Goal: Transaction & Acquisition: Purchase product/service

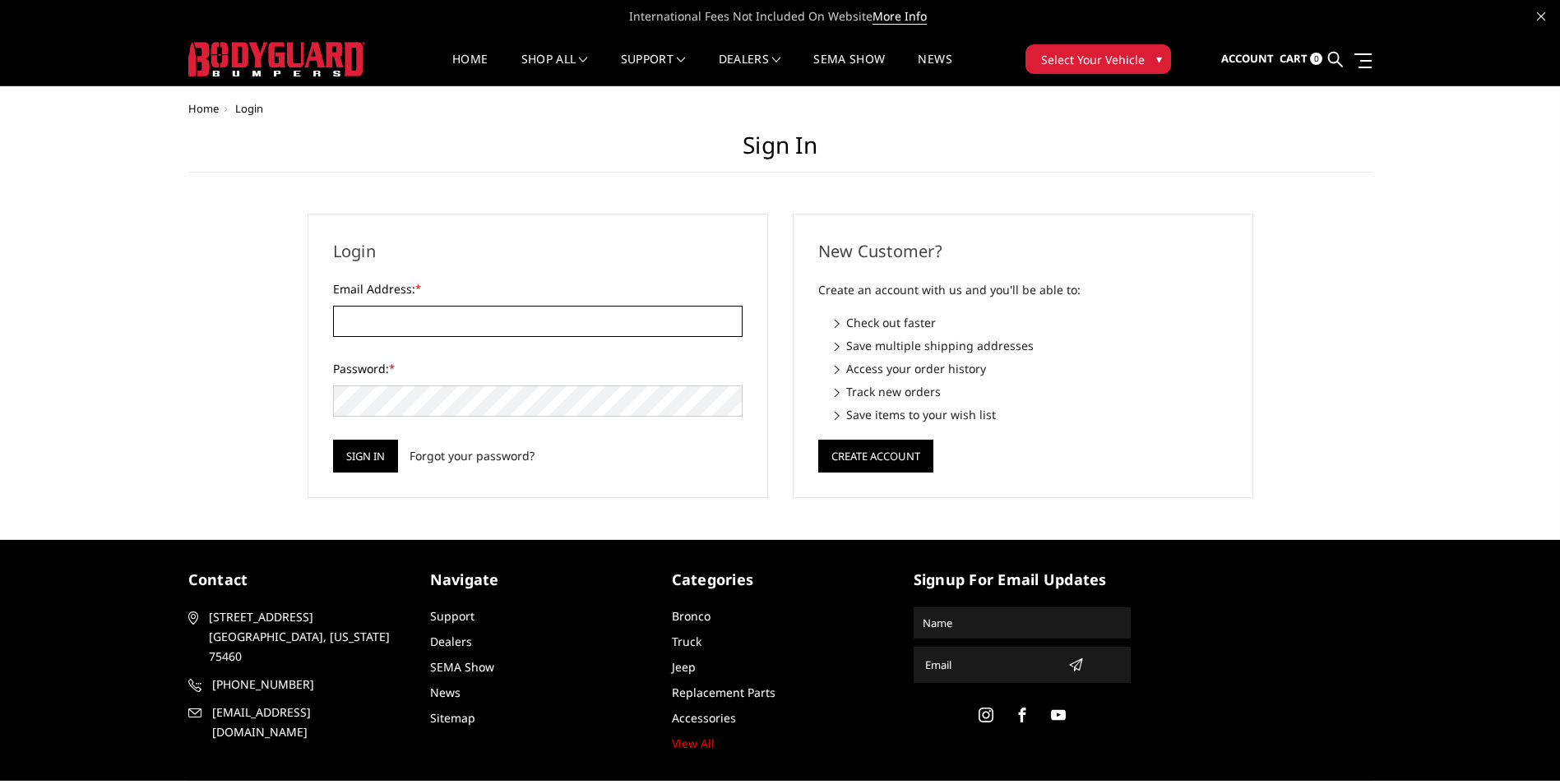
click at [433, 332] on input "Email Address: *" at bounding box center [537, 321] width 409 height 31
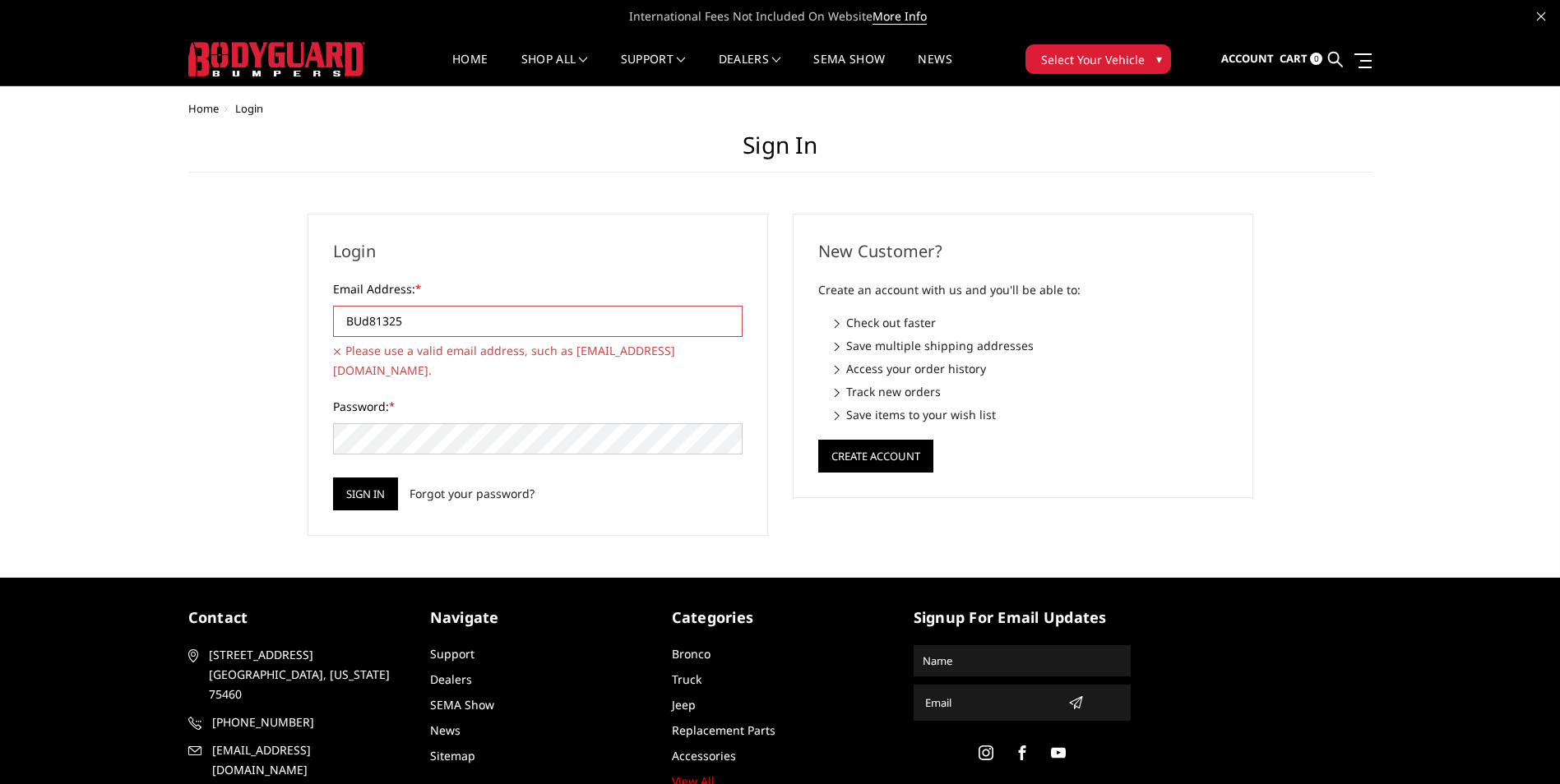
click at [360, 321] on input "BUd81325" at bounding box center [537, 321] width 409 height 31
click at [540, 318] on input "Bud81325" at bounding box center [537, 321] width 409 height 31
type input "B"
click at [540, 318] on input "Email Address: *" at bounding box center [537, 321] width 409 height 31
type input "[EMAIL_ADDRESS][DOMAIN_NAME]"
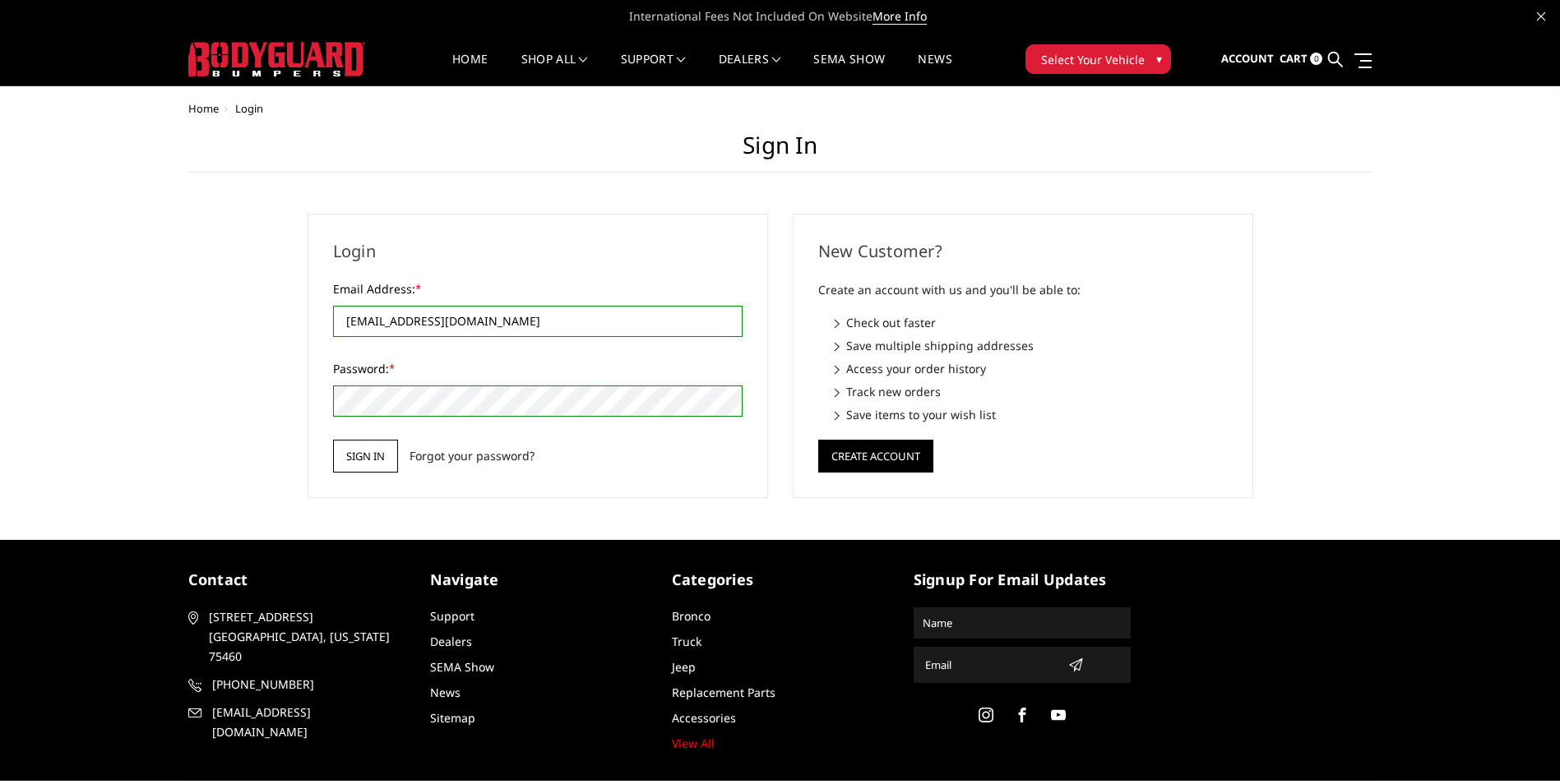
click at [362, 461] on input "Sign in" at bounding box center [365, 456] width 65 height 33
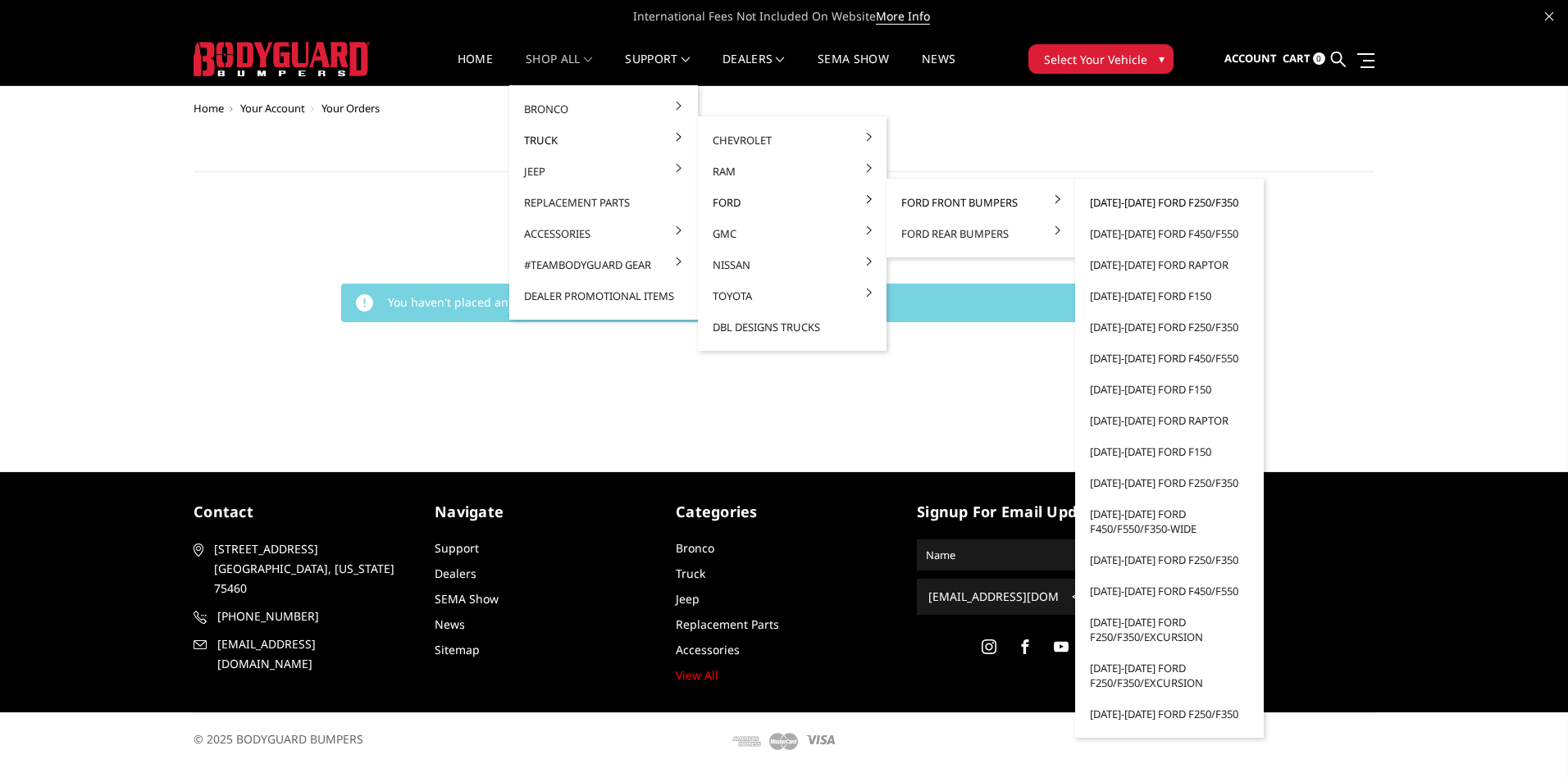
click at [1139, 205] on link "[DATE]-[DATE] Ford F250/F350" at bounding box center [1170, 202] width 176 height 31
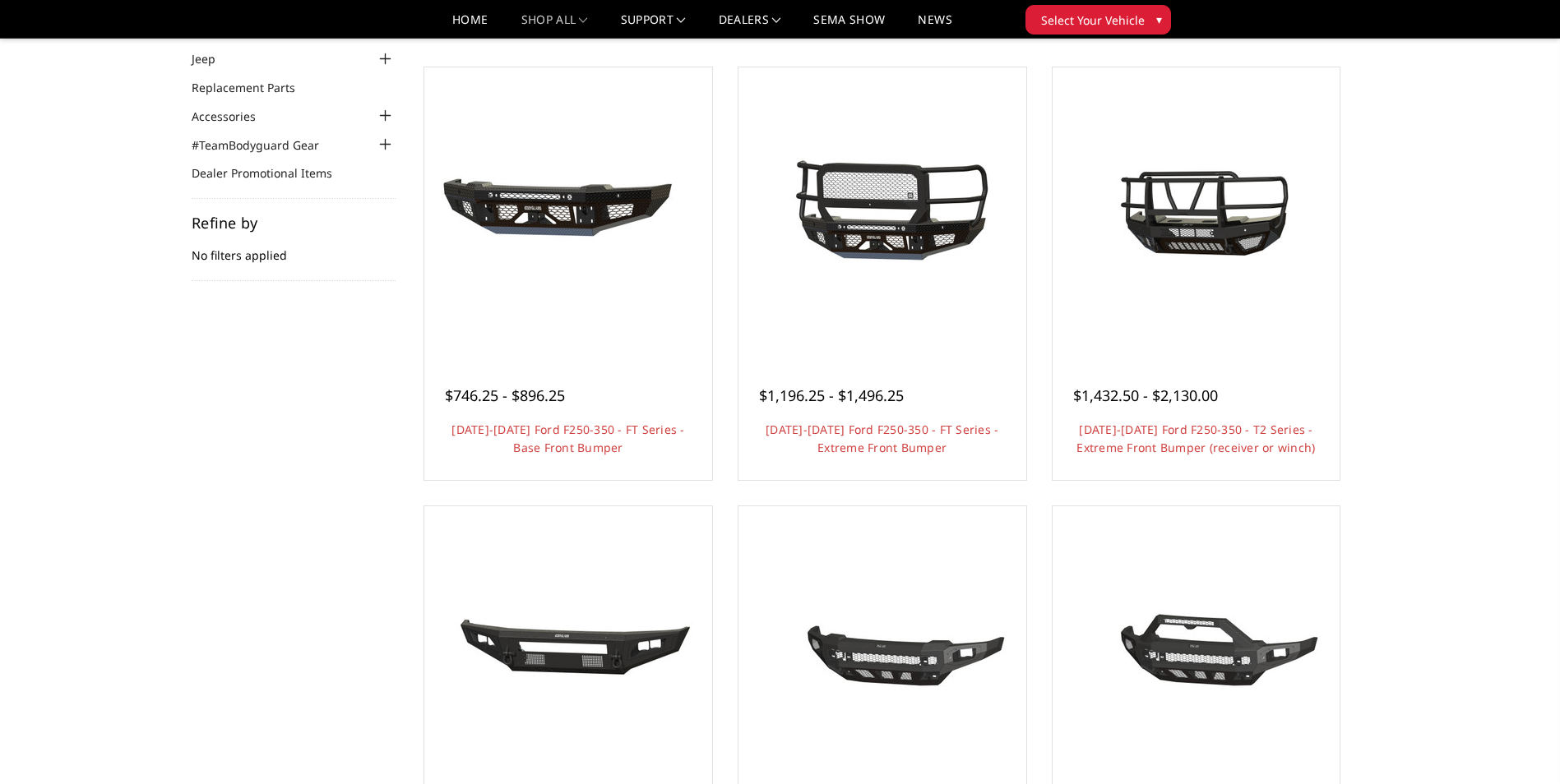
scroll to position [165, 0]
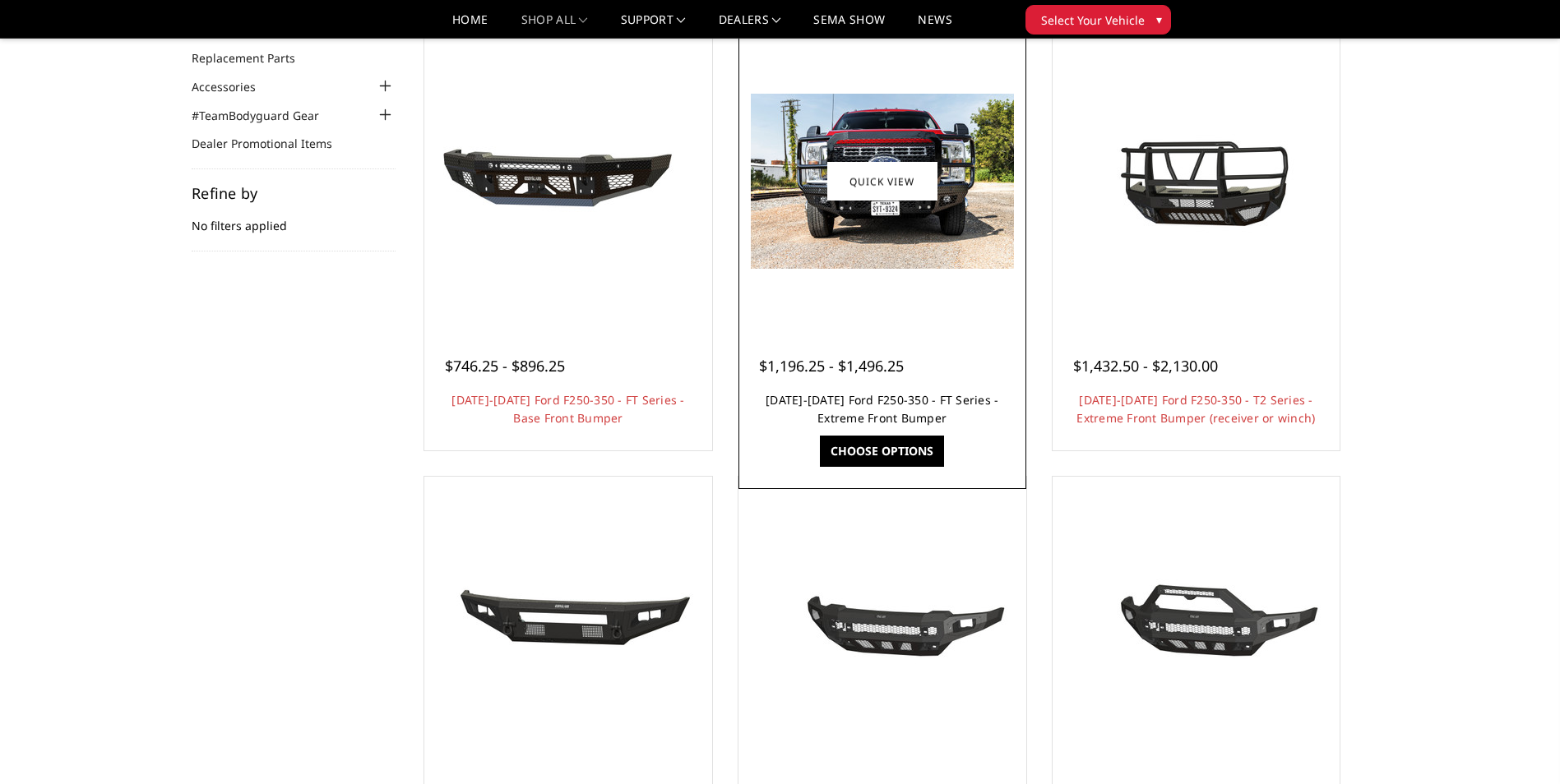
click at [944, 396] on link "2023-2025 Ford F250-350 - FT Series - Extreme Front Bumper" at bounding box center [882, 408] width 233 height 33
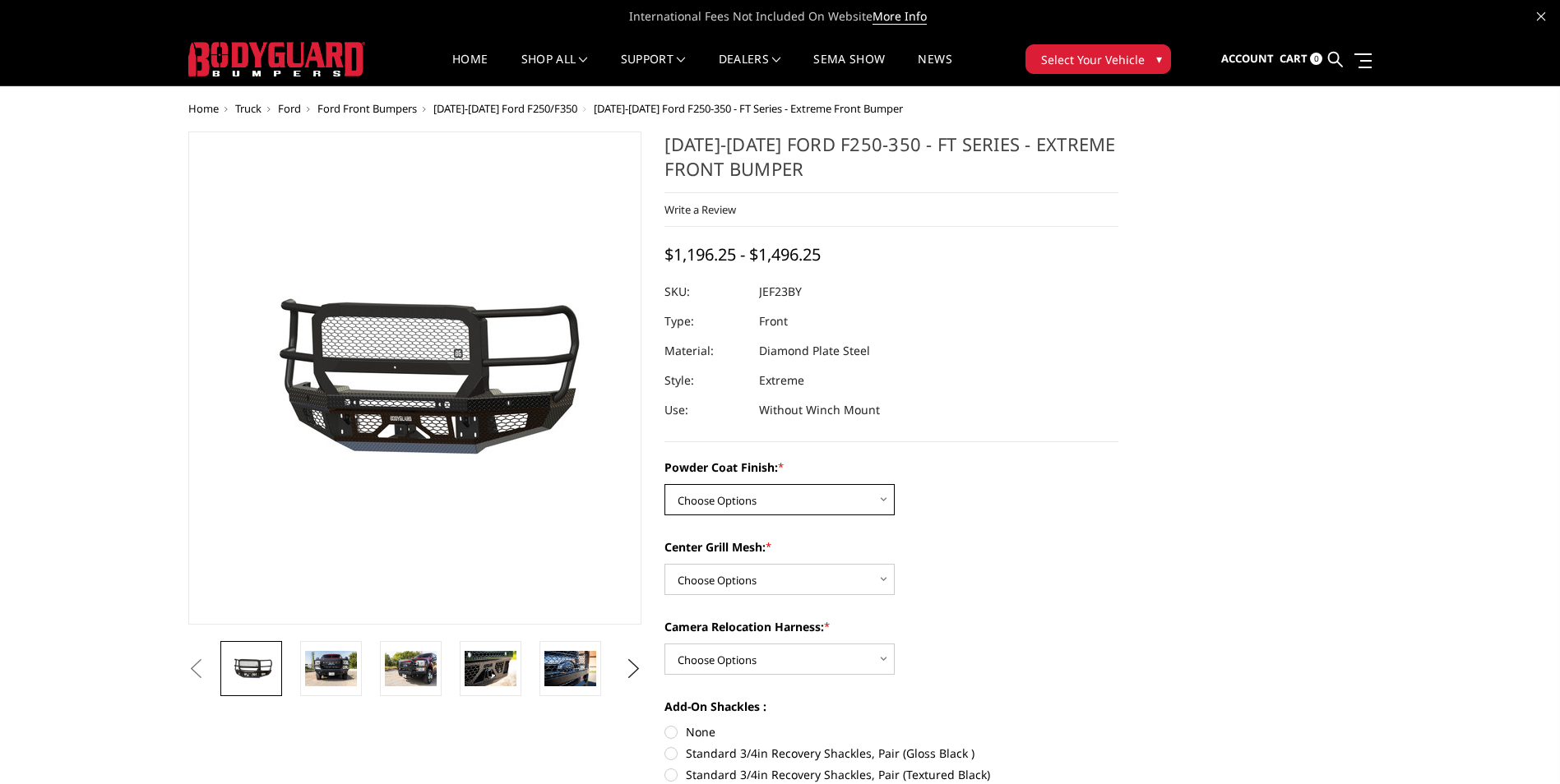
click at [884, 502] on select "Choose Options Bare Metal Gloss Black Powder Coat Textured Black Powder Coat" at bounding box center [780, 499] width 230 height 31
select select "3264"
click at [665, 484] on select "Choose Options Bare Metal Gloss Black Powder Coat Textured Black Powder Coat" at bounding box center [780, 499] width 230 height 31
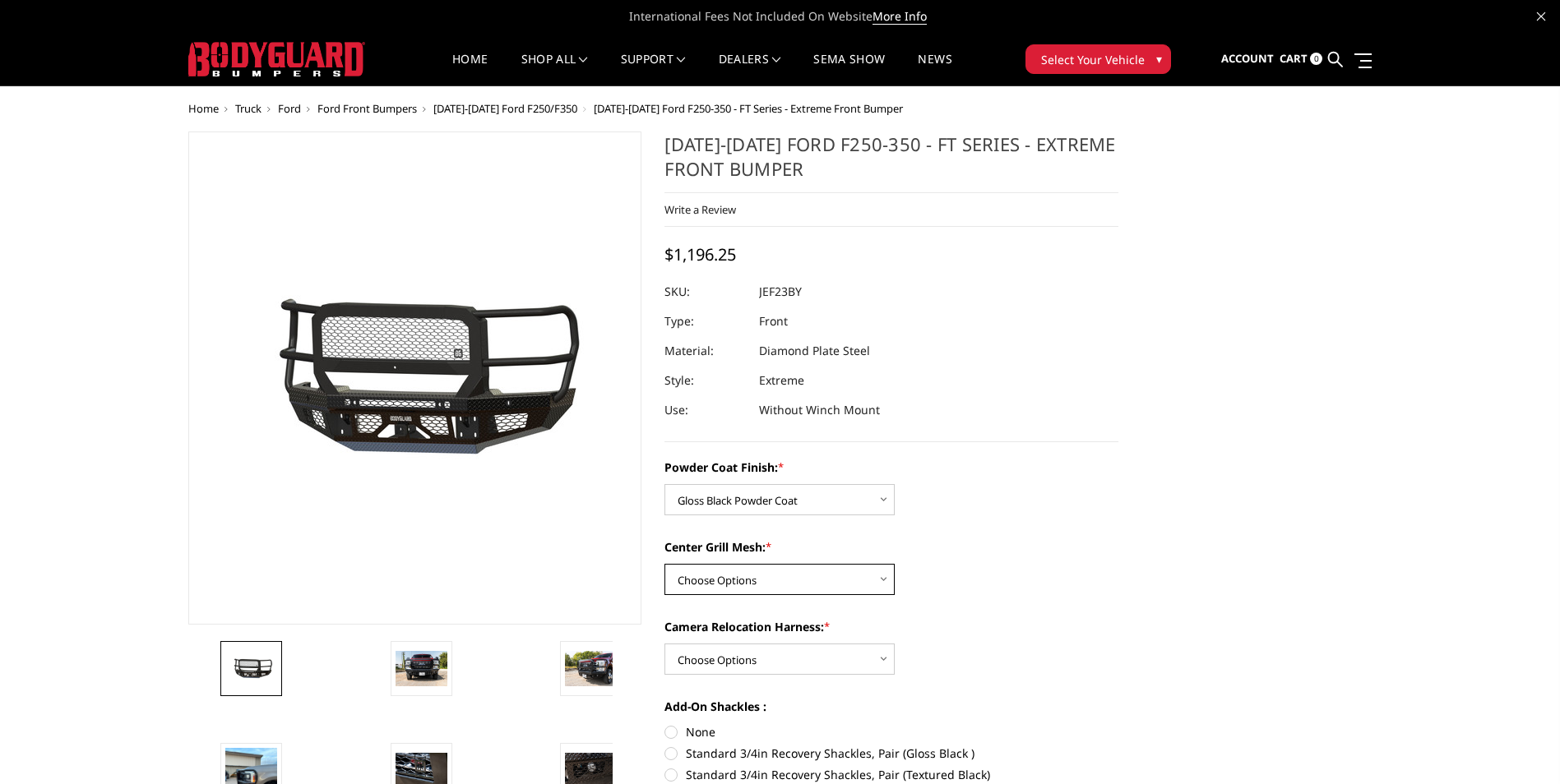
click at [883, 580] on select "Choose Options WITH Expanded Metal in Center Grill WITHOUT Expanded Metal in Ce…" at bounding box center [780, 579] width 230 height 31
select select "3266"
click at [665, 564] on select "Choose Options WITH Expanded Metal in Center Grill WITHOUT Expanded Metal in Ce…" at bounding box center [780, 579] width 230 height 31
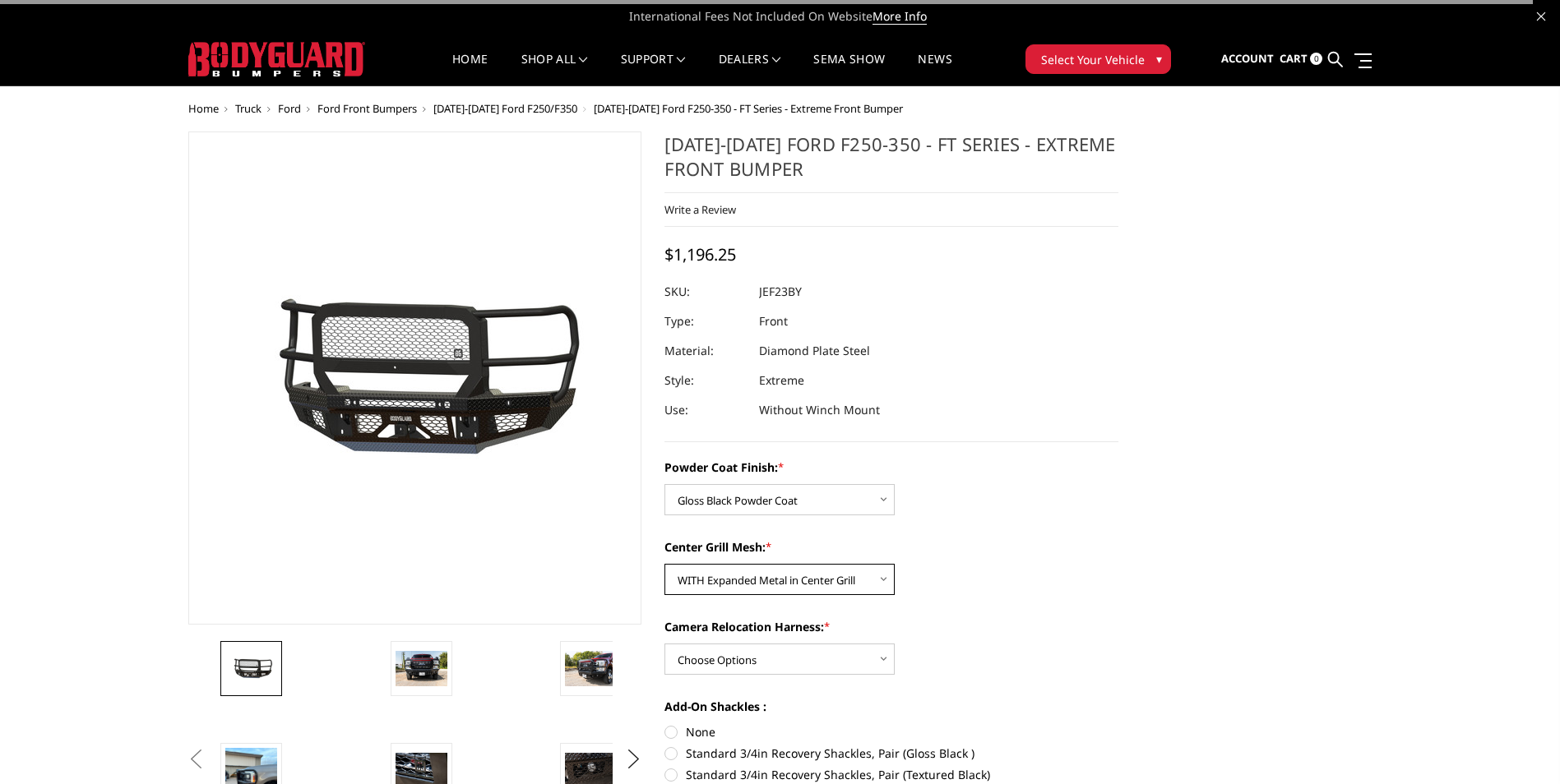
scroll to position [82, 0]
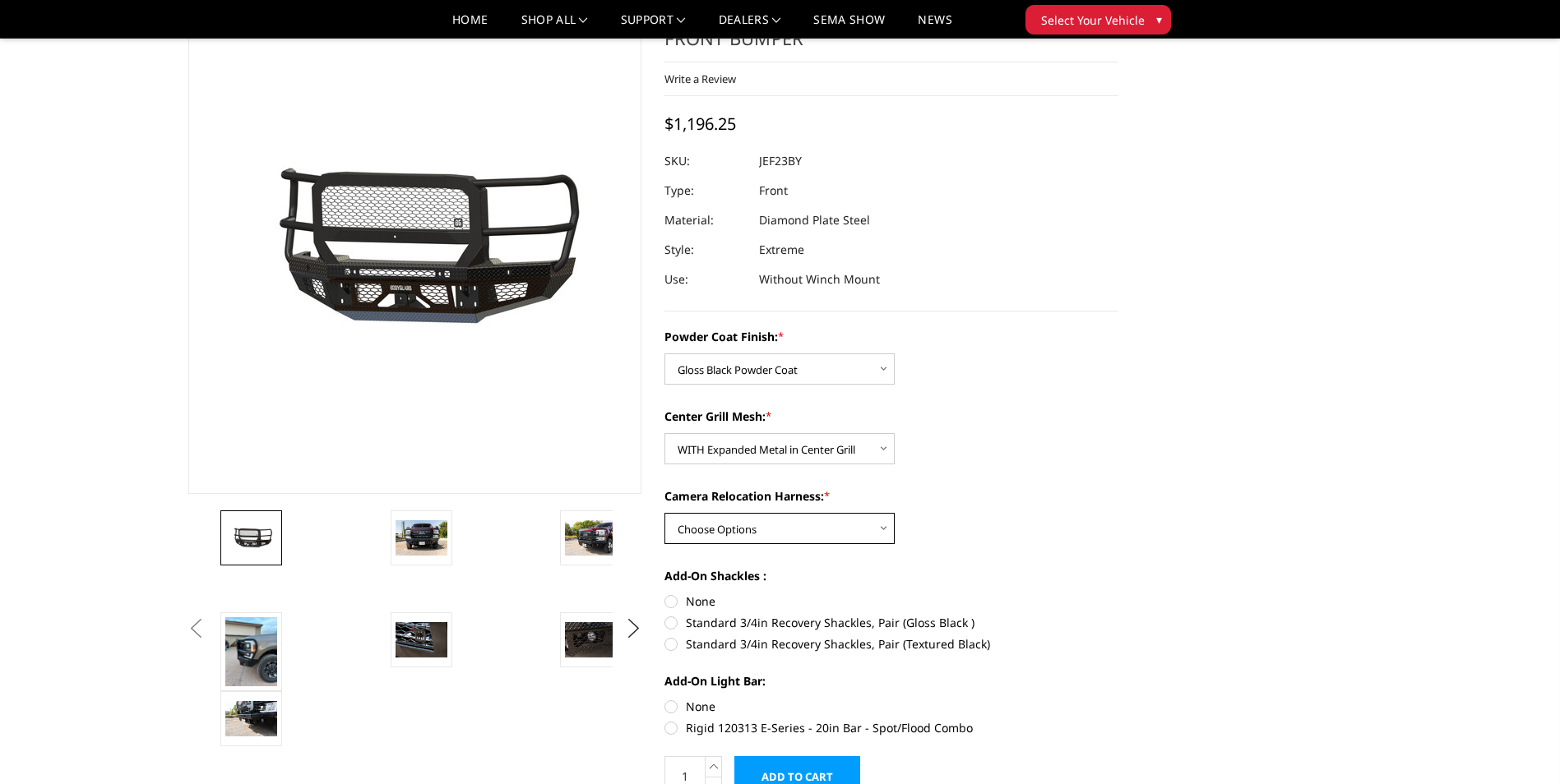
click at [888, 529] on select "Choose Options WITH Camera Relocation Harness WITHOUT Camera Relocation Harness" at bounding box center [780, 528] width 230 height 31
select select "3268"
click at [665, 512] on select "Choose Options WITH Camera Relocation Harness WITHOUT Camera Relocation Harness" at bounding box center [780, 528] width 230 height 31
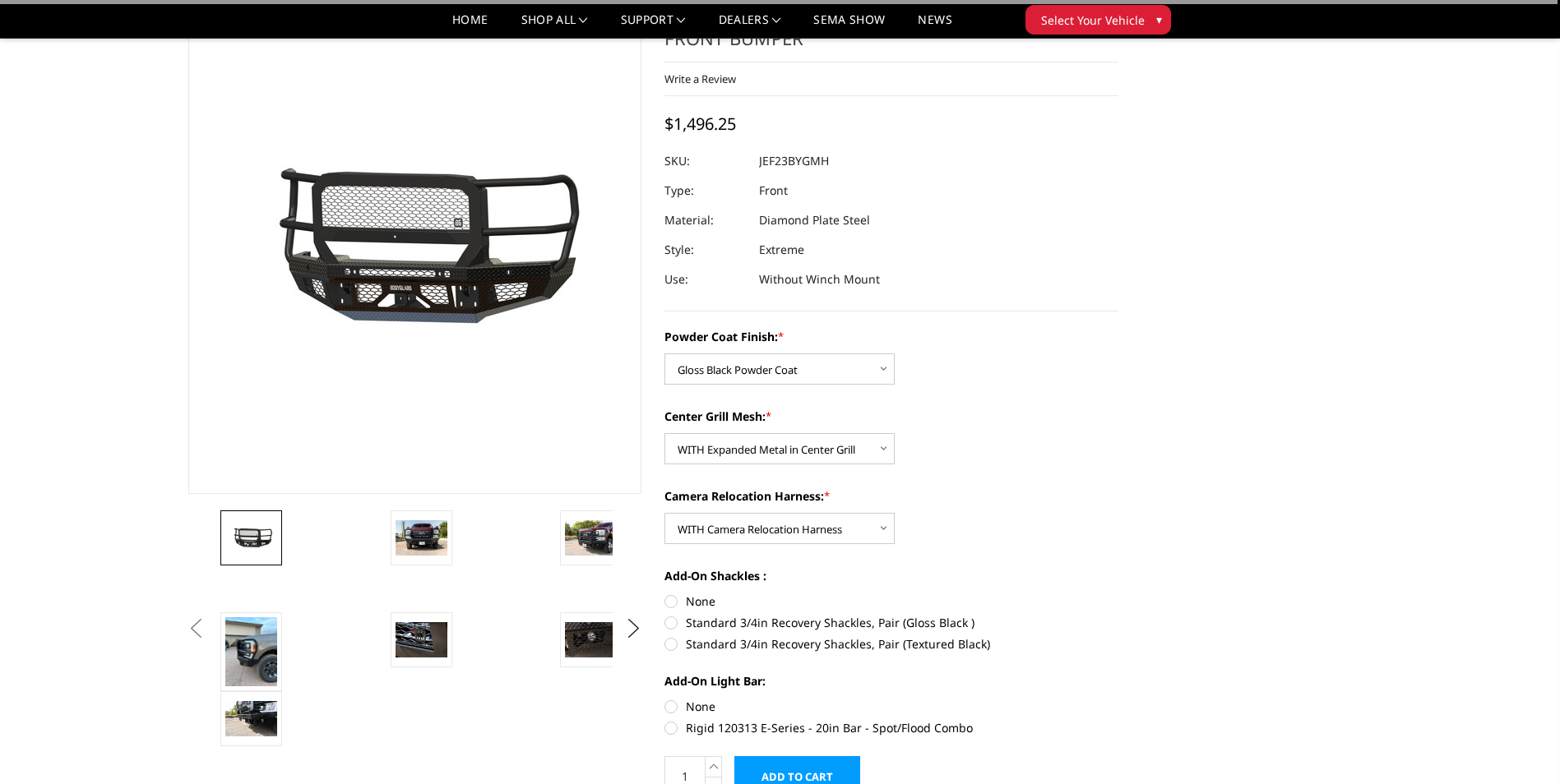
click at [977, 547] on div "Powder Coat Finish: * Choose Options Bare Metal Gloss Black Powder Coat Texture…" at bounding box center [892, 530] width 454 height 405
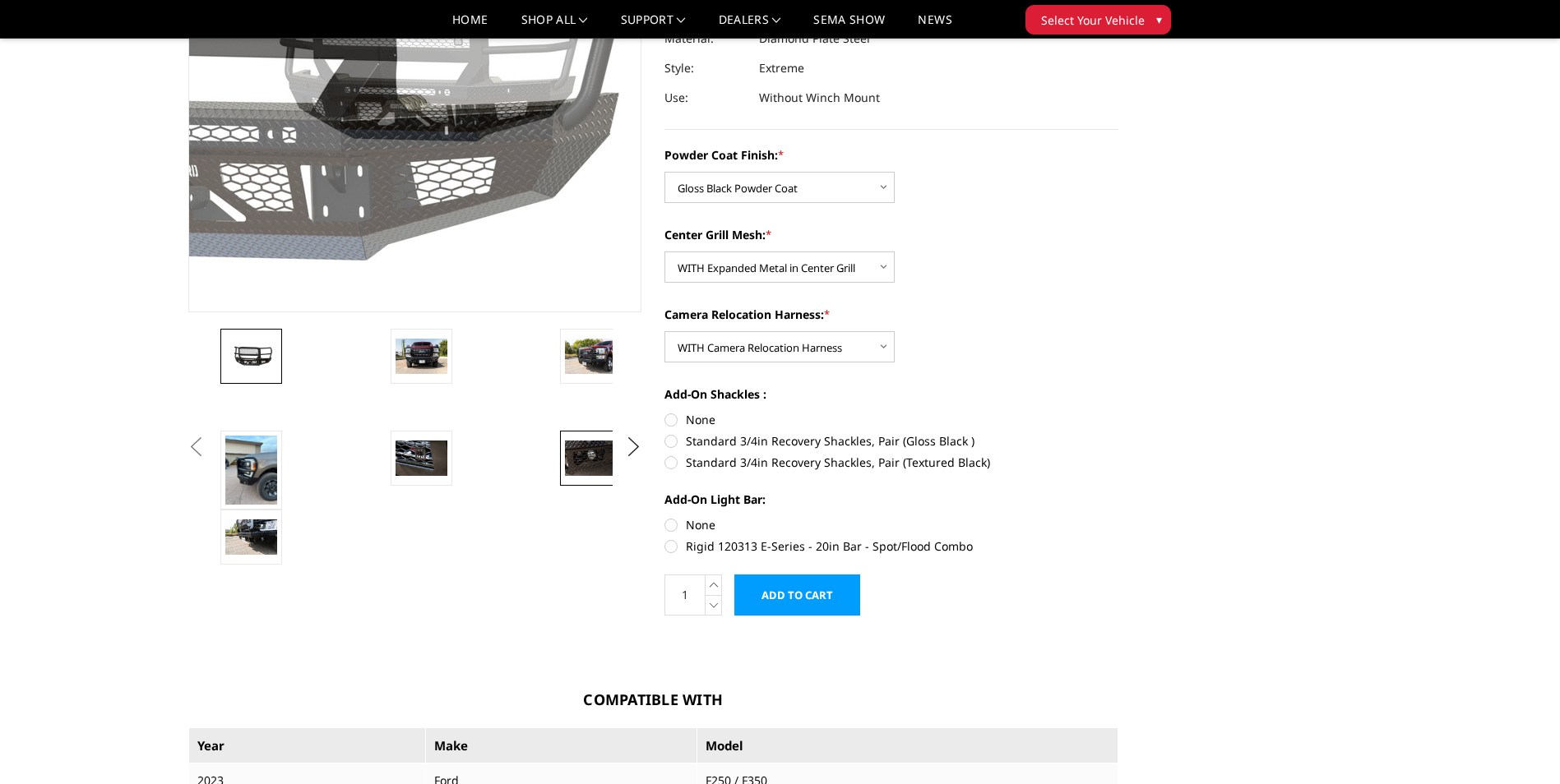
scroll to position [411, 0]
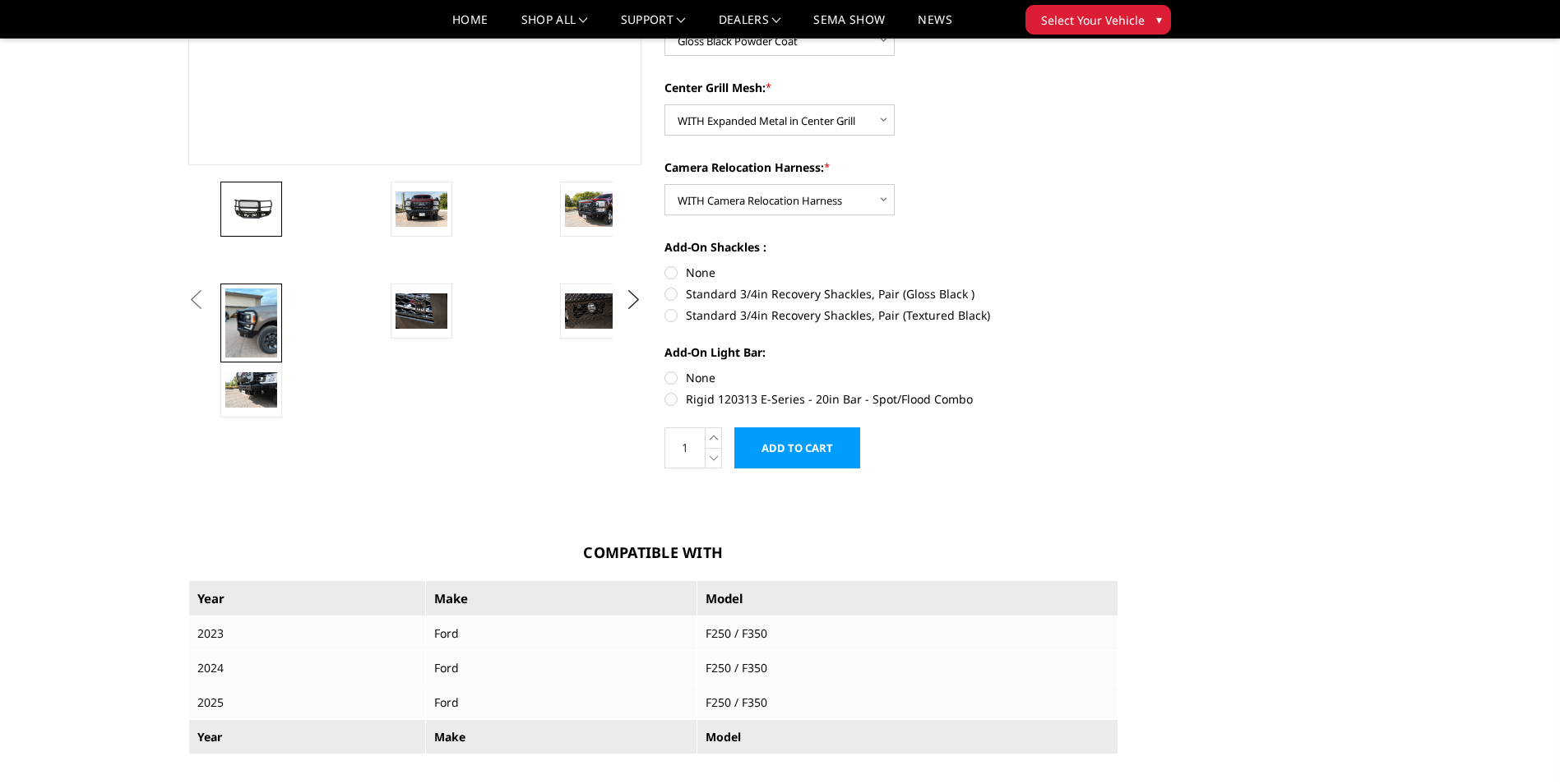
click at [254, 326] on img at bounding box center [251, 323] width 52 height 69
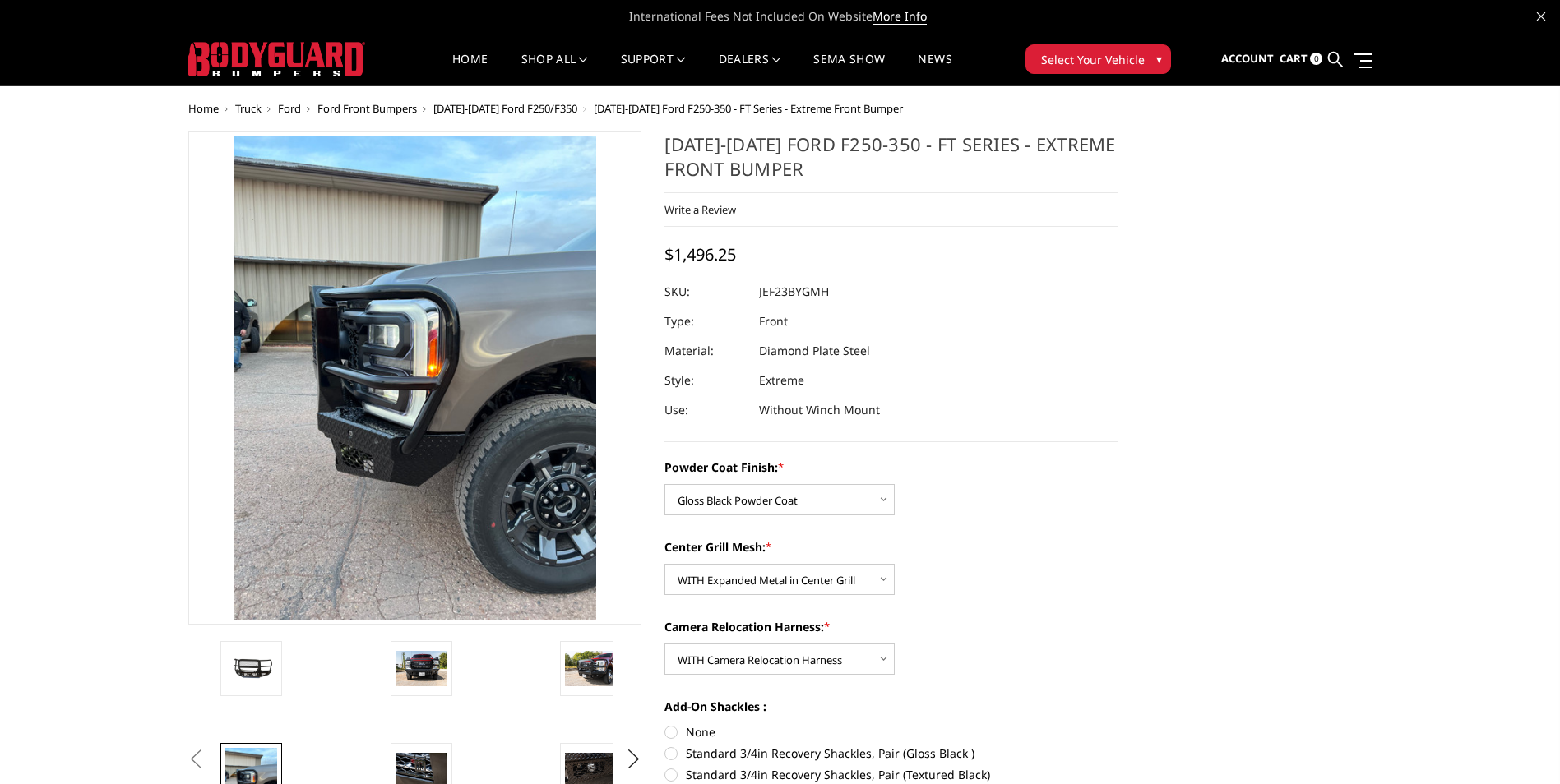
scroll to position [82, 0]
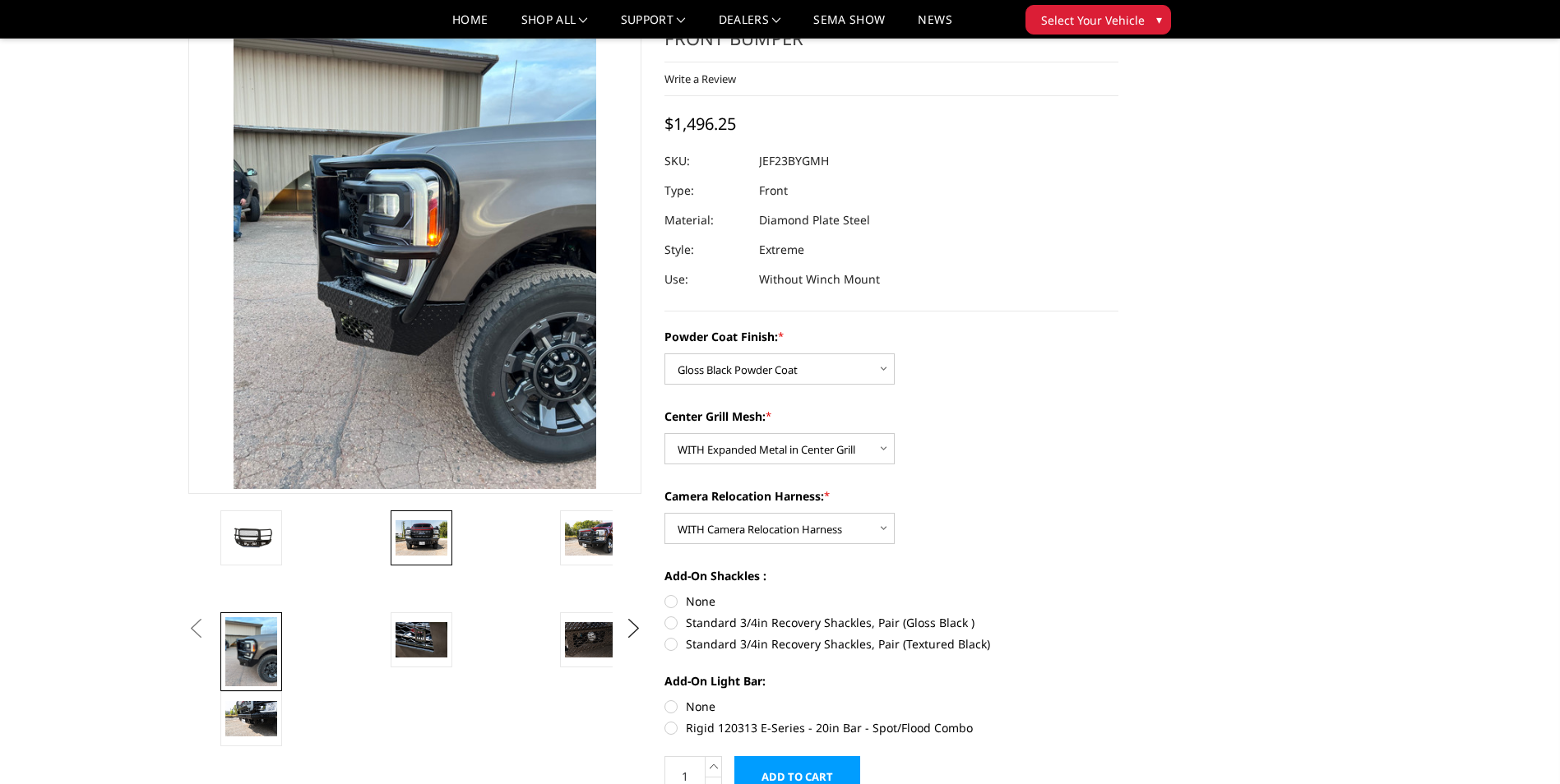
click at [411, 545] on img at bounding box center [422, 538] width 52 height 34
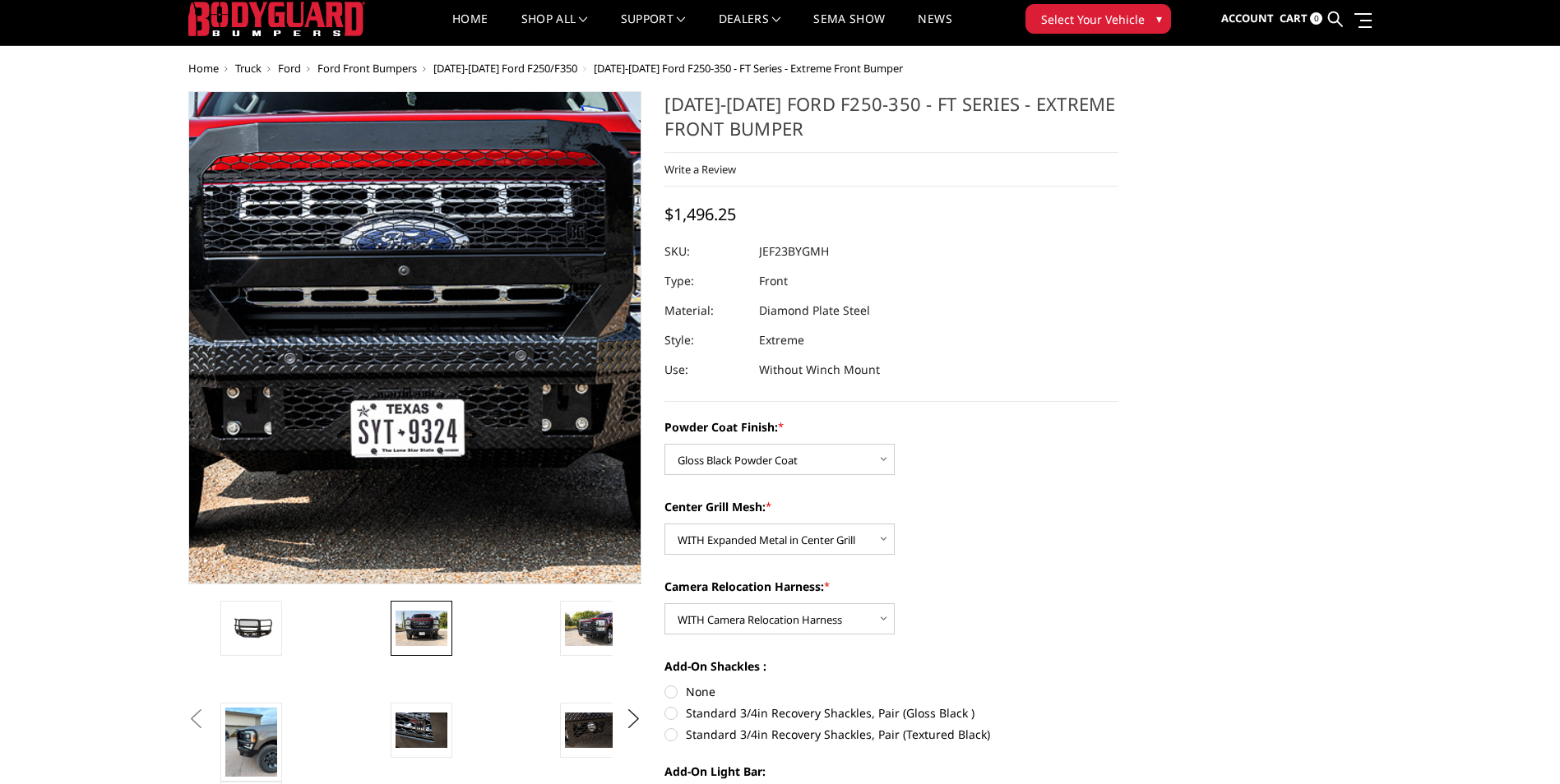
scroll to position [0, 0]
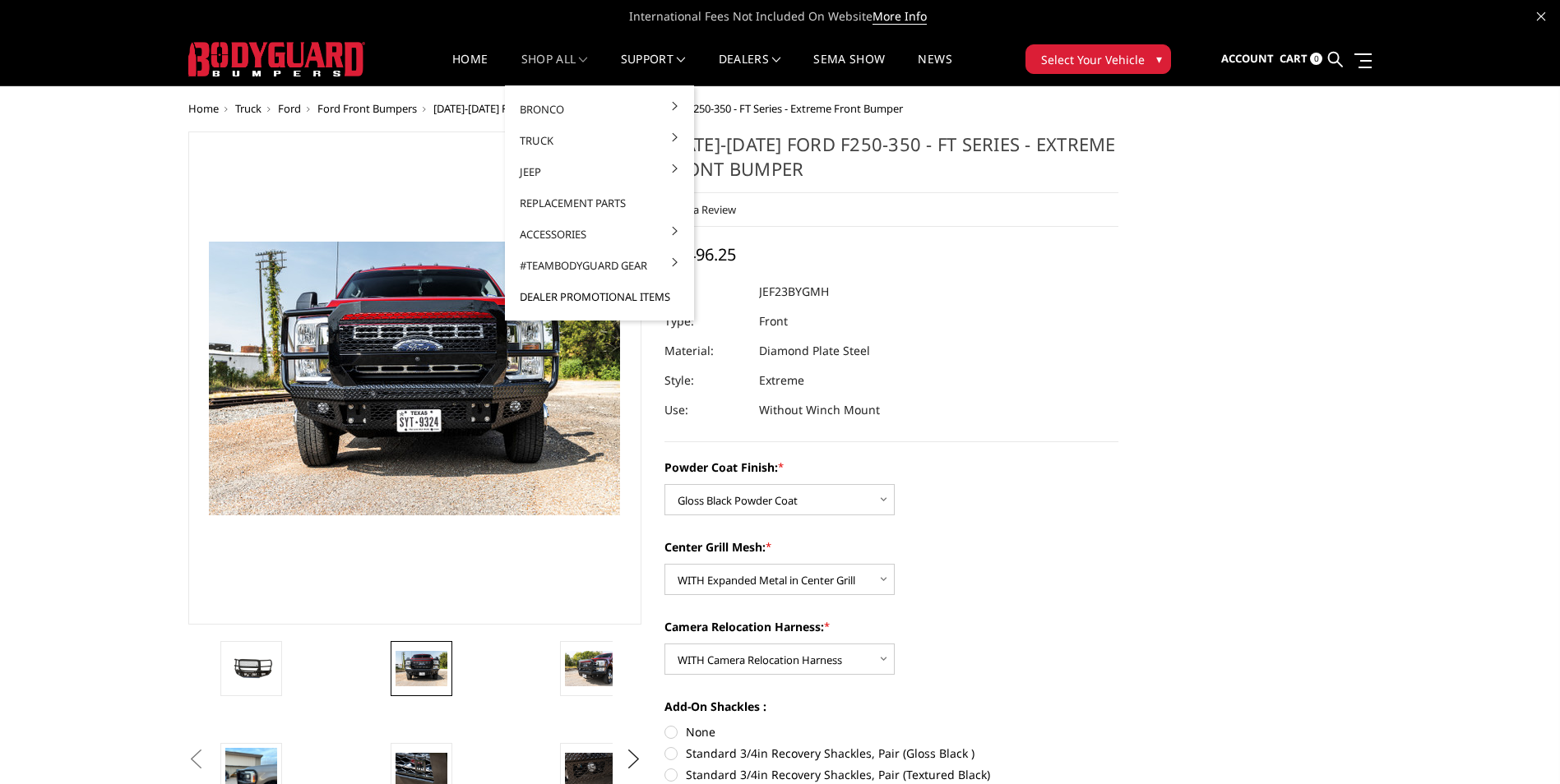
click at [582, 295] on link "Dealer Promotional Items" at bounding box center [600, 297] width 176 height 31
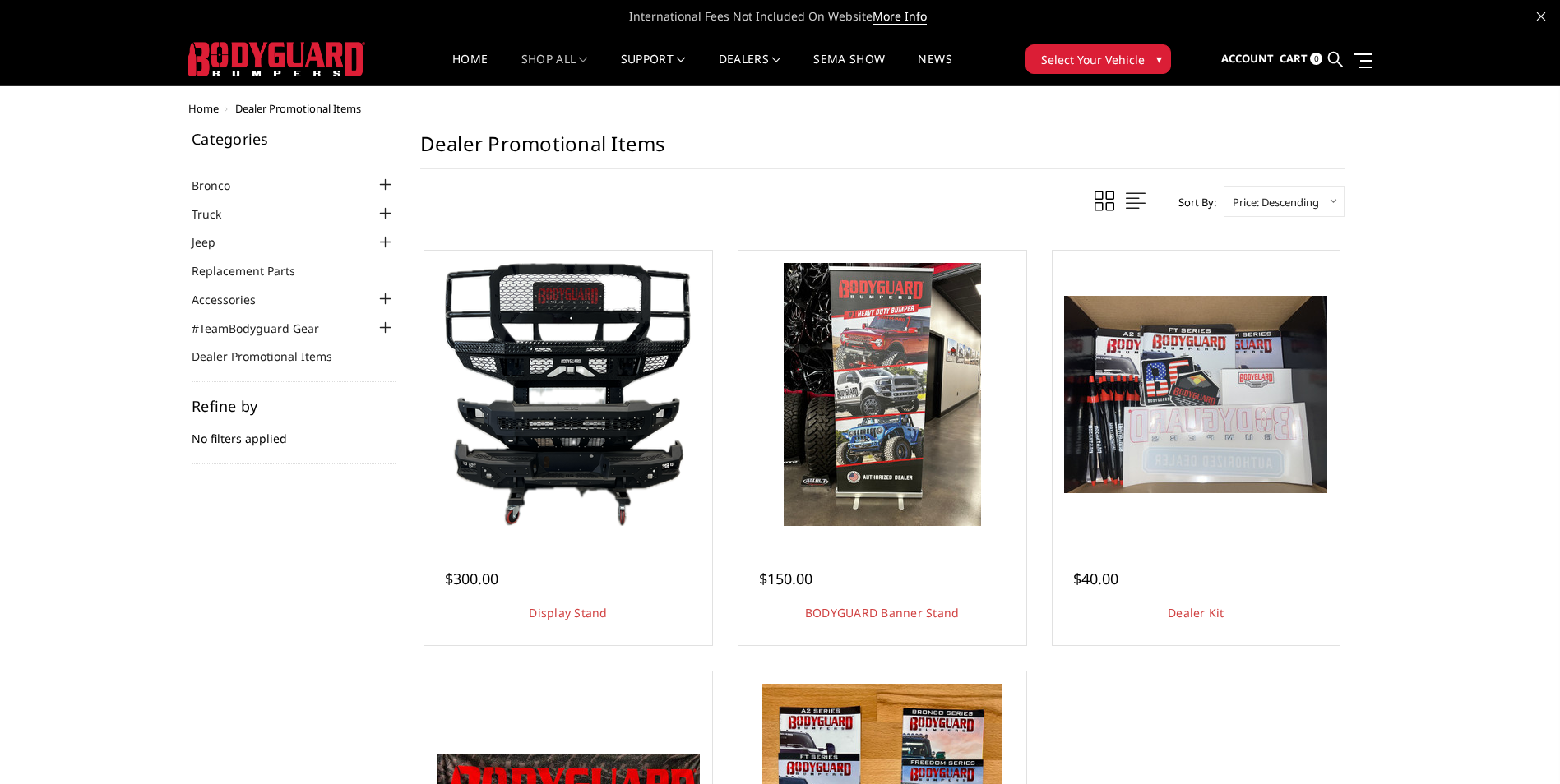
click at [387, 207] on div at bounding box center [386, 214] width 20 height 20
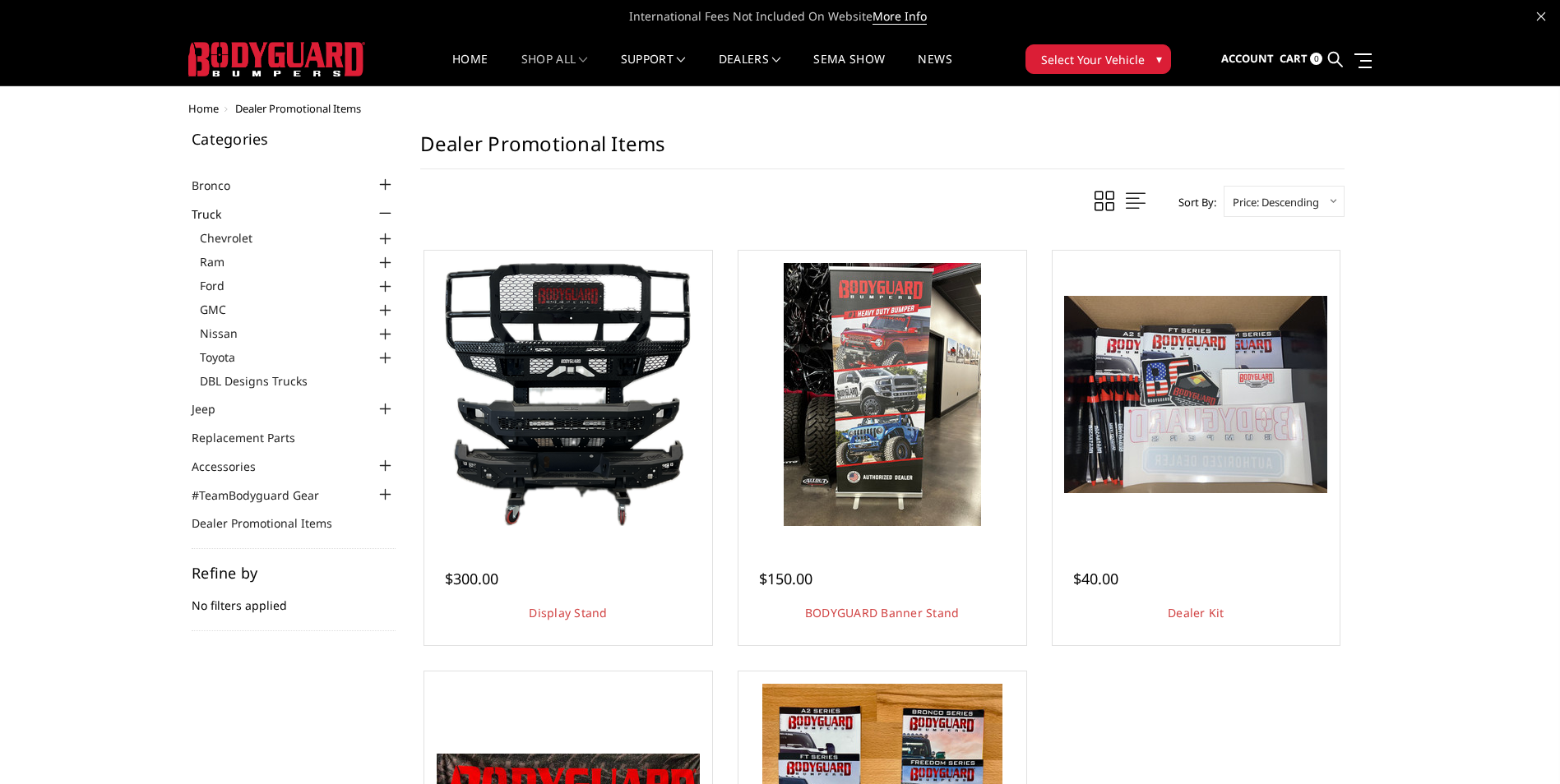
click at [383, 285] on div at bounding box center [386, 287] width 20 height 20
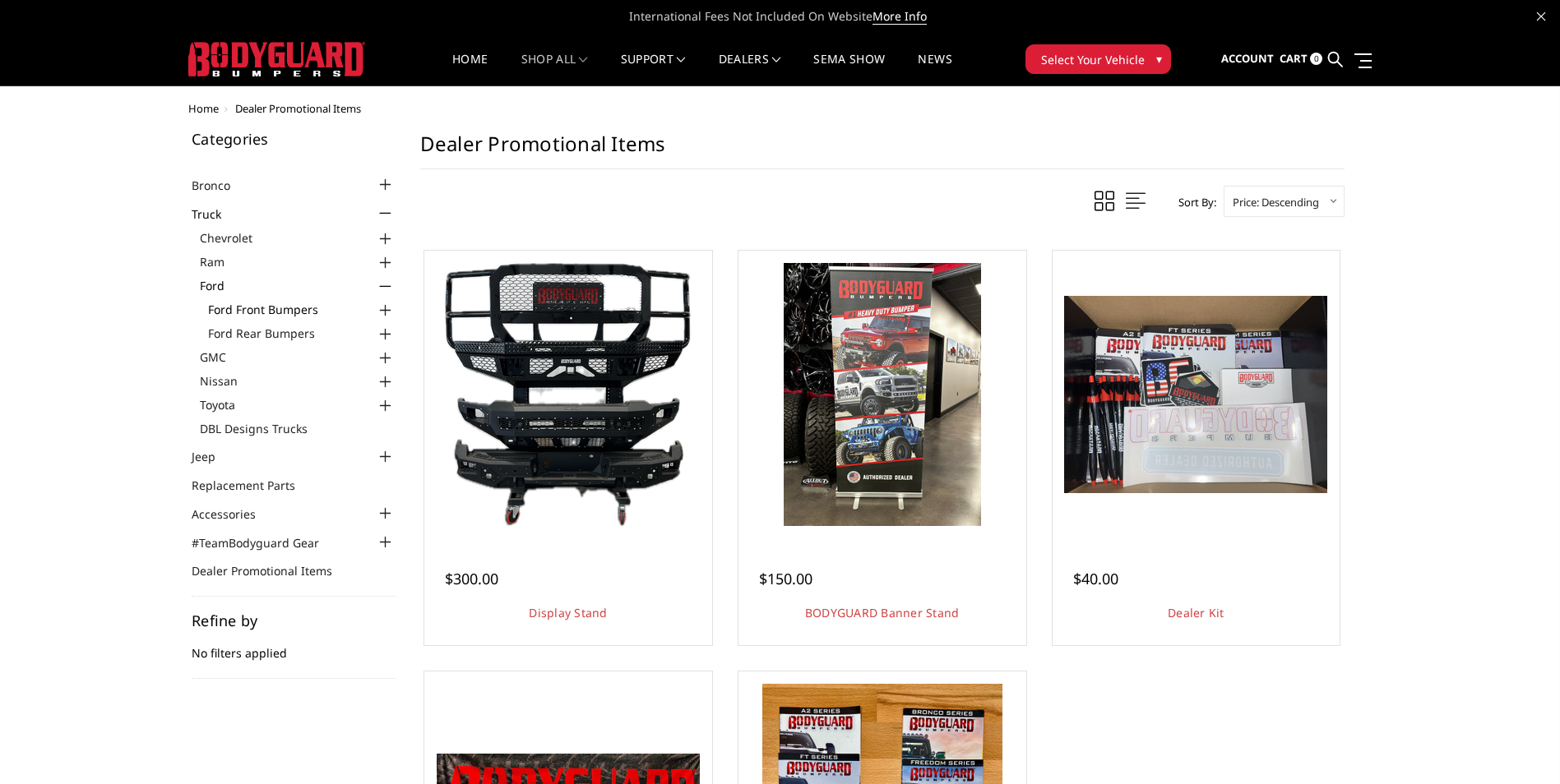
click at [292, 311] on link "Ford Front Bumpers" at bounding box center [301, 309] width 187 height 17
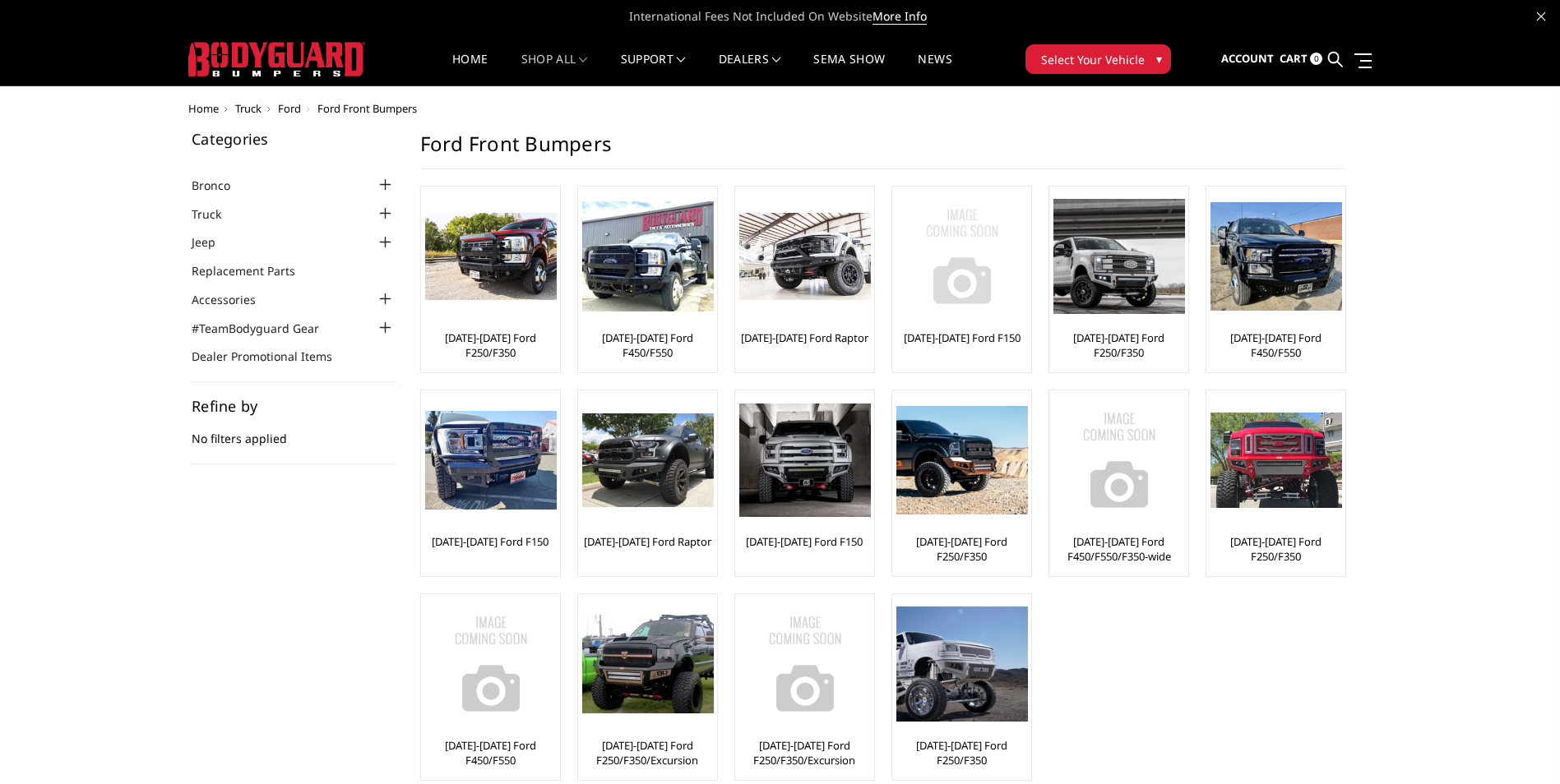
click at [973, 337] on link "[DATE]-[DATE] Ford F150" at bounding box center [963, 337] width 117 height 14
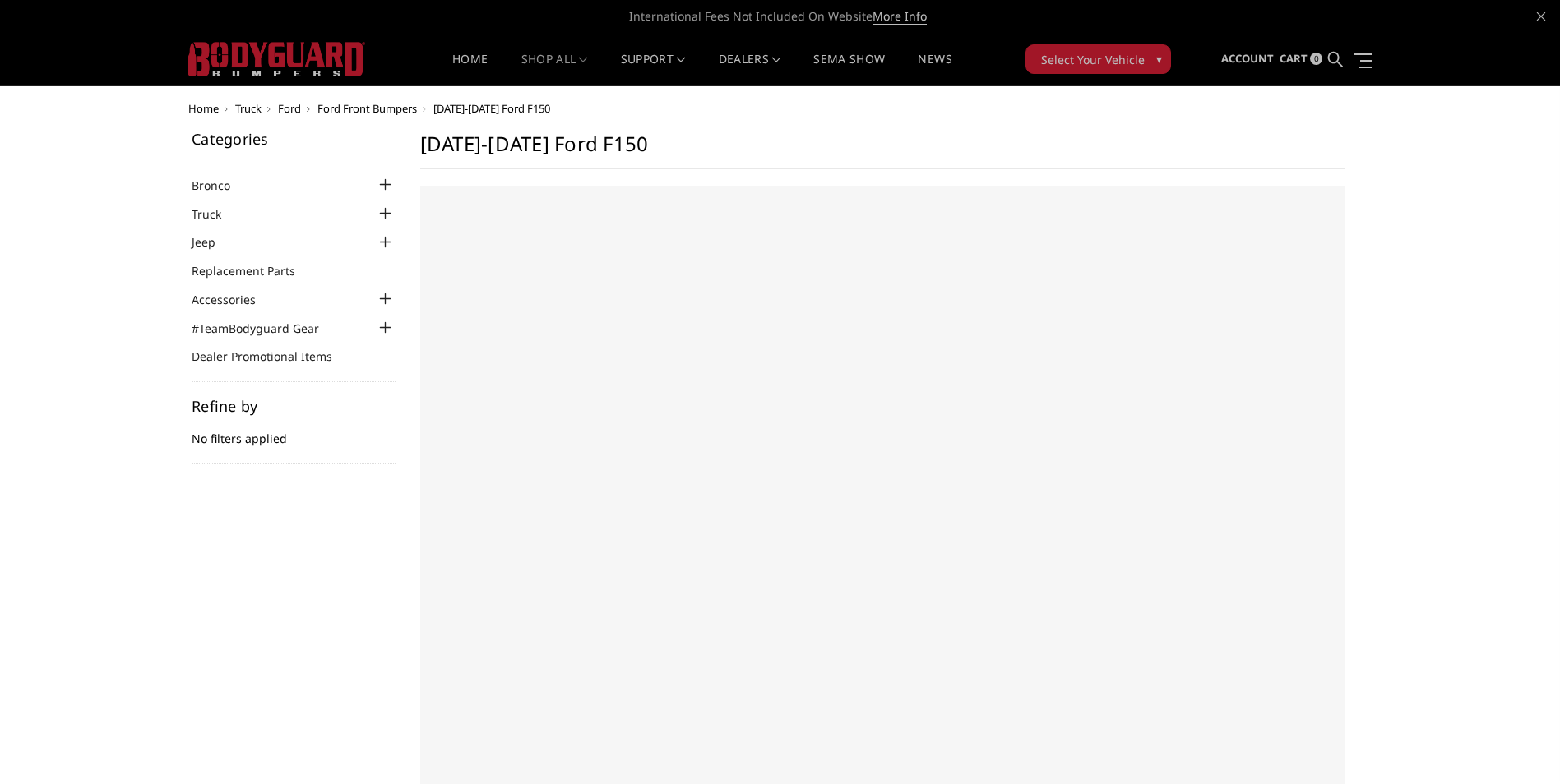
select select "US"
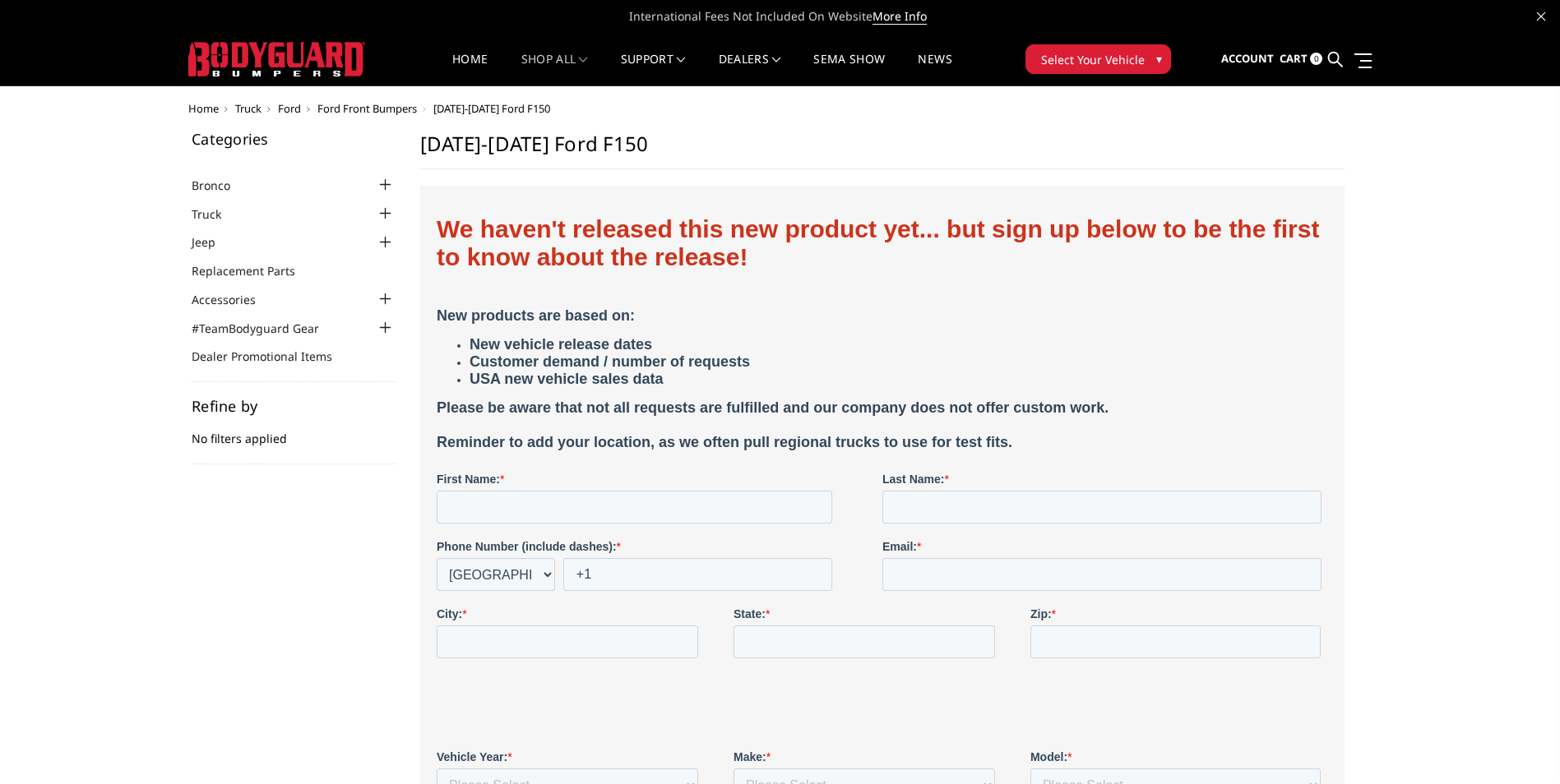
click at [390, 216] on div at bounding box center [386, 214] width 20 height 20
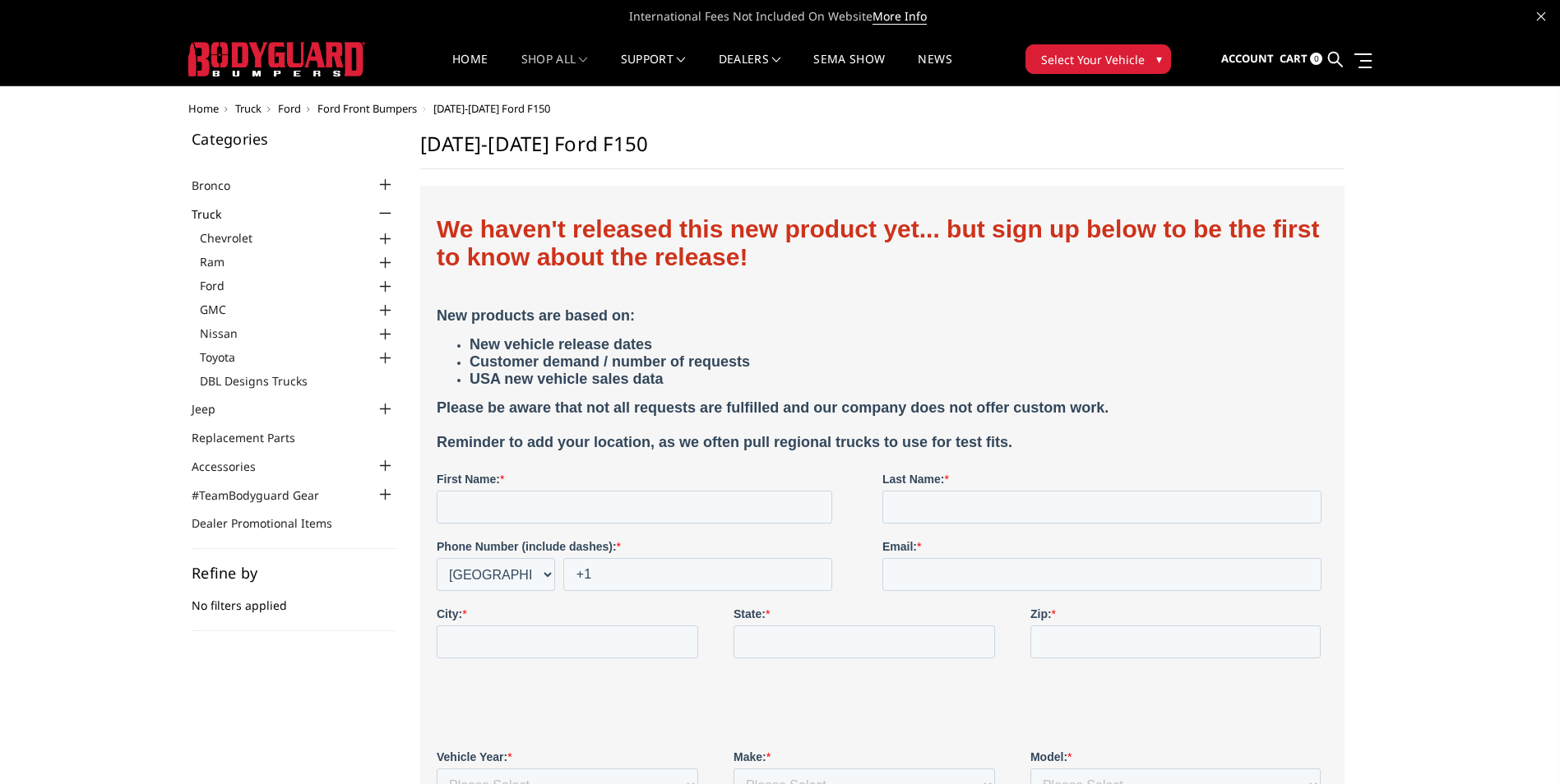
click at [387, 284] on div at bounding box center [386, 287] width 20 height 20
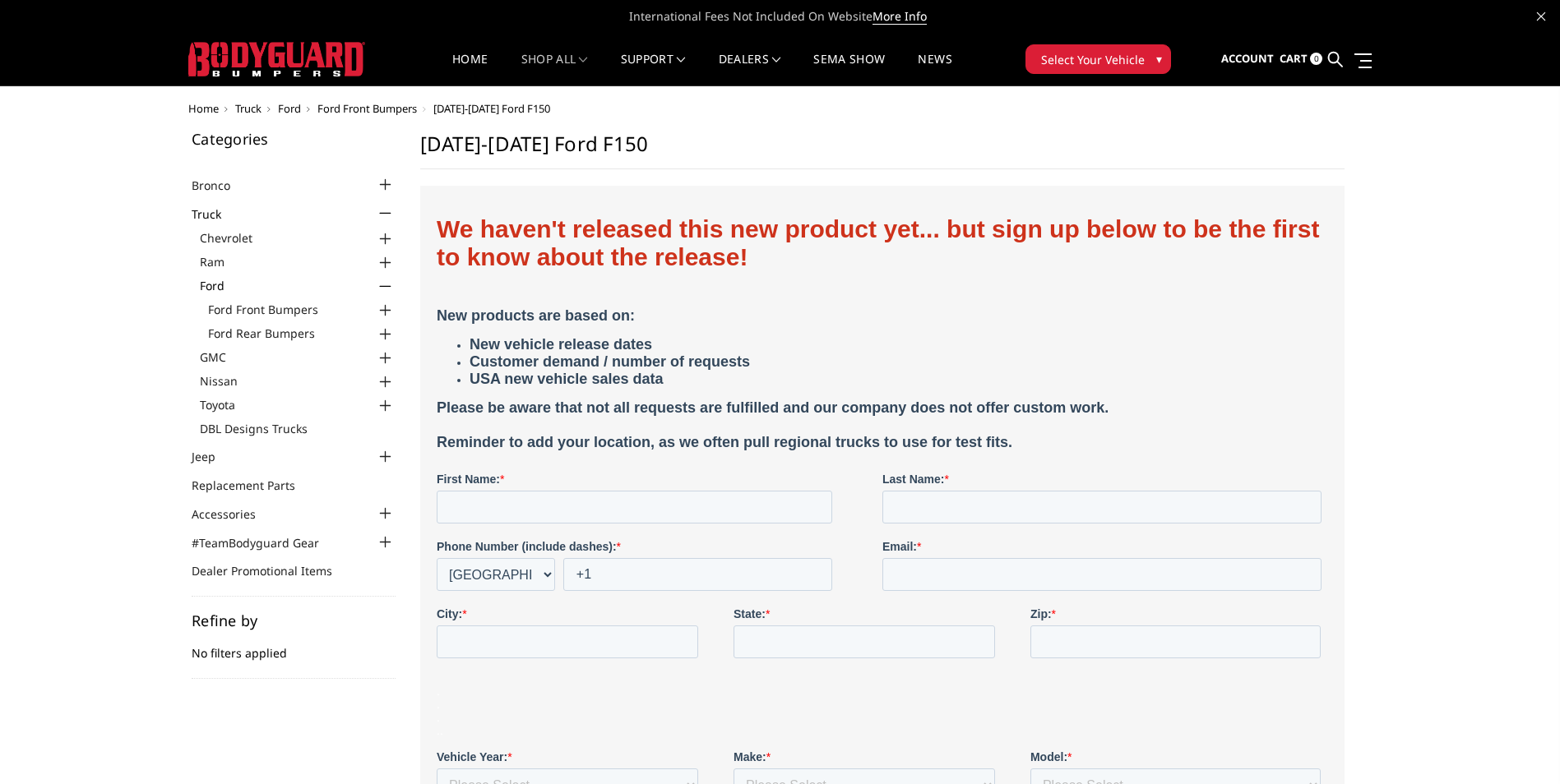
click at [383, 308] on div at bounding box center [386, 311] width 20 height 20
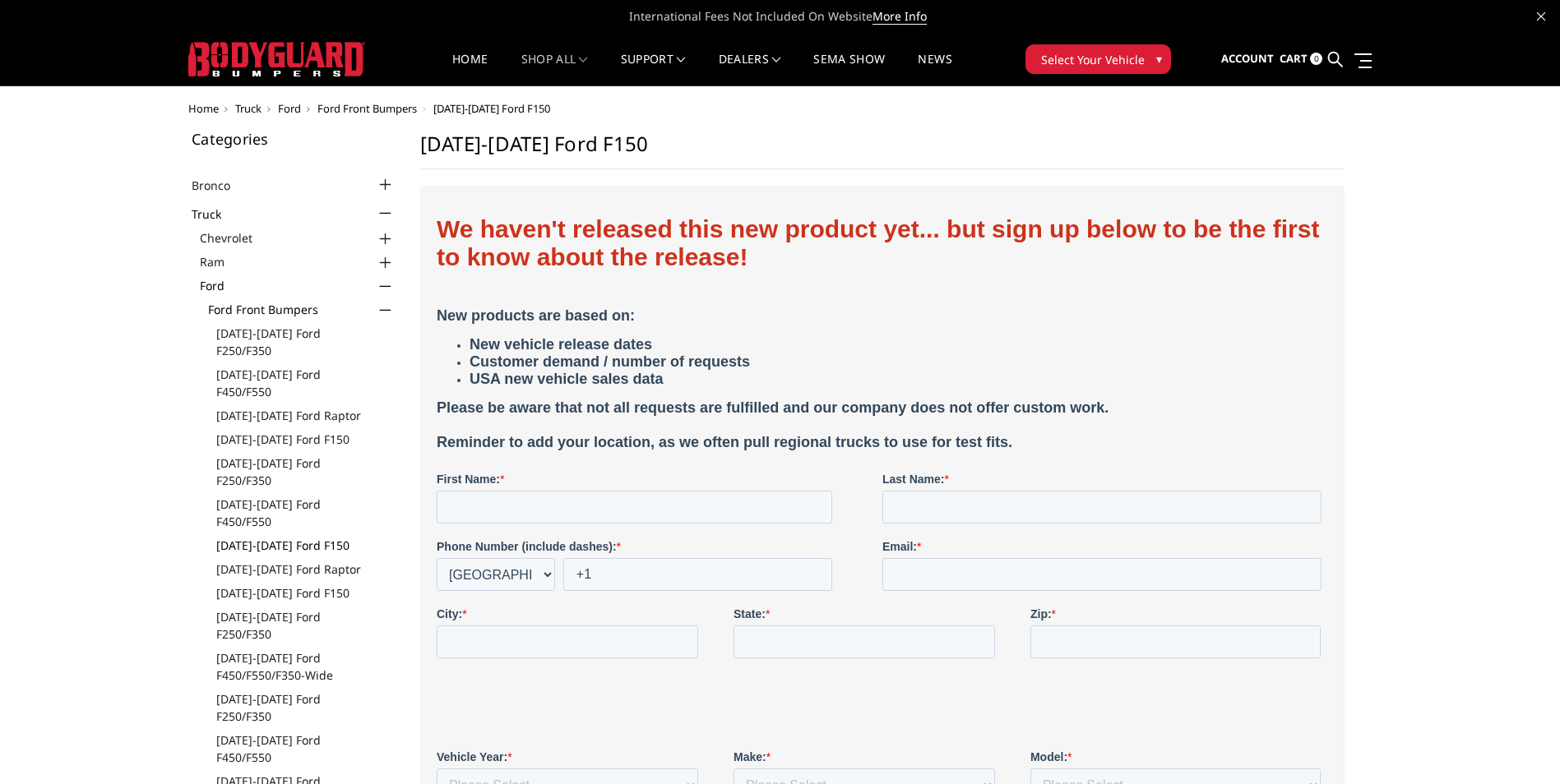
click at [290, 537] on link "[DATE]-[DATE] Ford F150" at bounding box center [305, 545] width 179 height 17
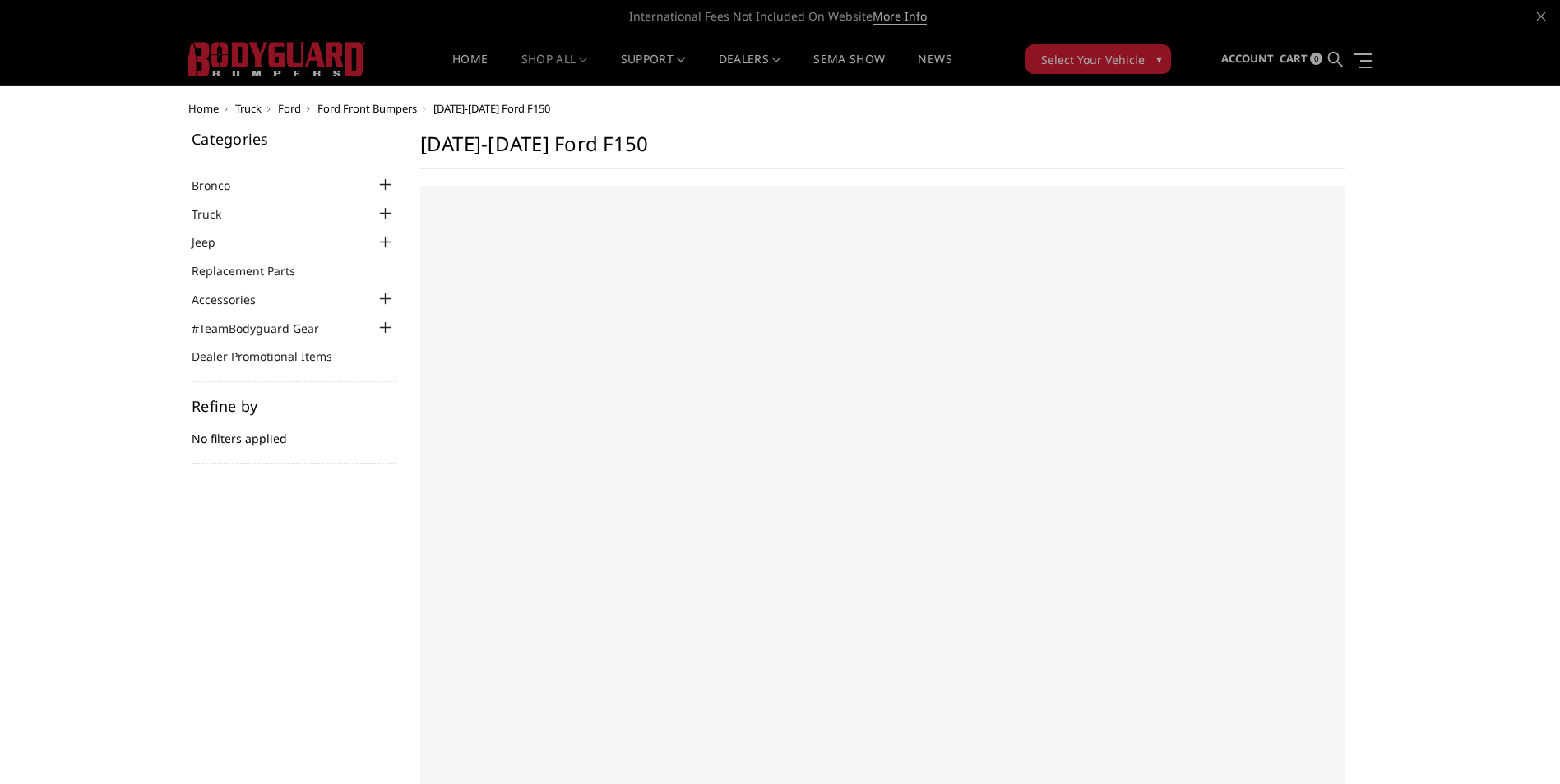
select select "US"
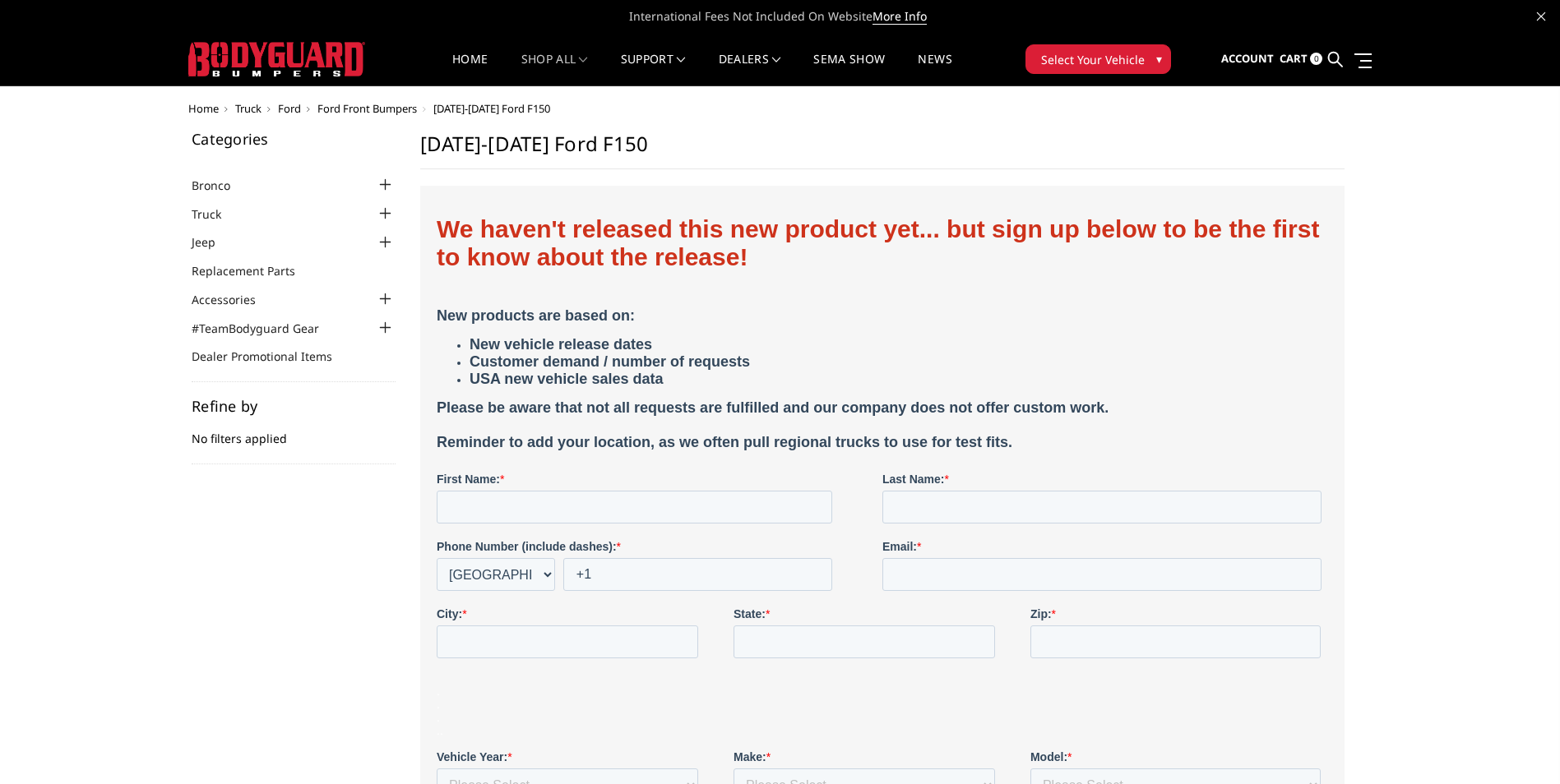
click at [388, 211] on div at bounding box center [386, 214] width 20 height 20
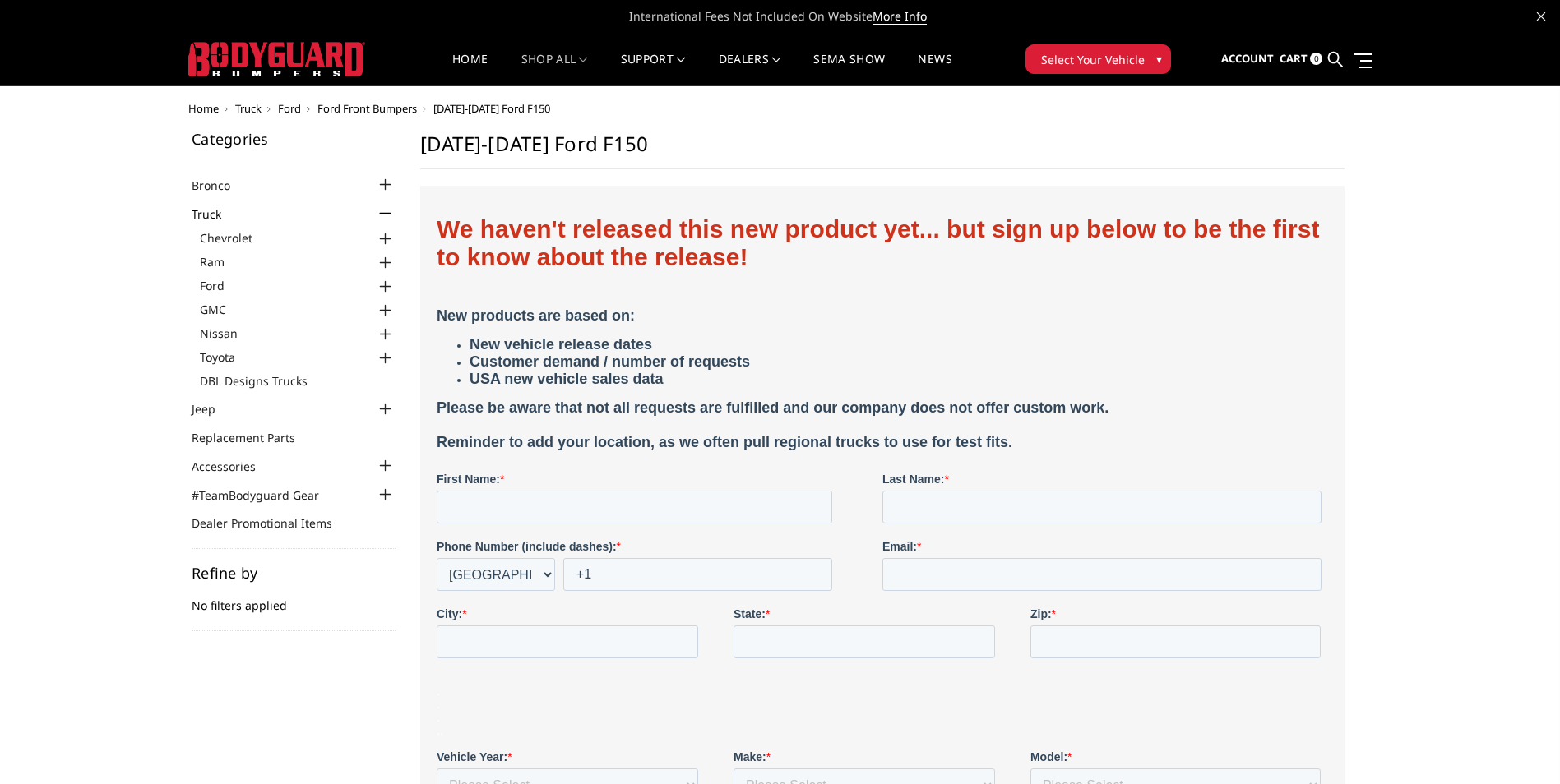
click at [382, 286] on div at bounding box center [386, 287] width 20 height 20
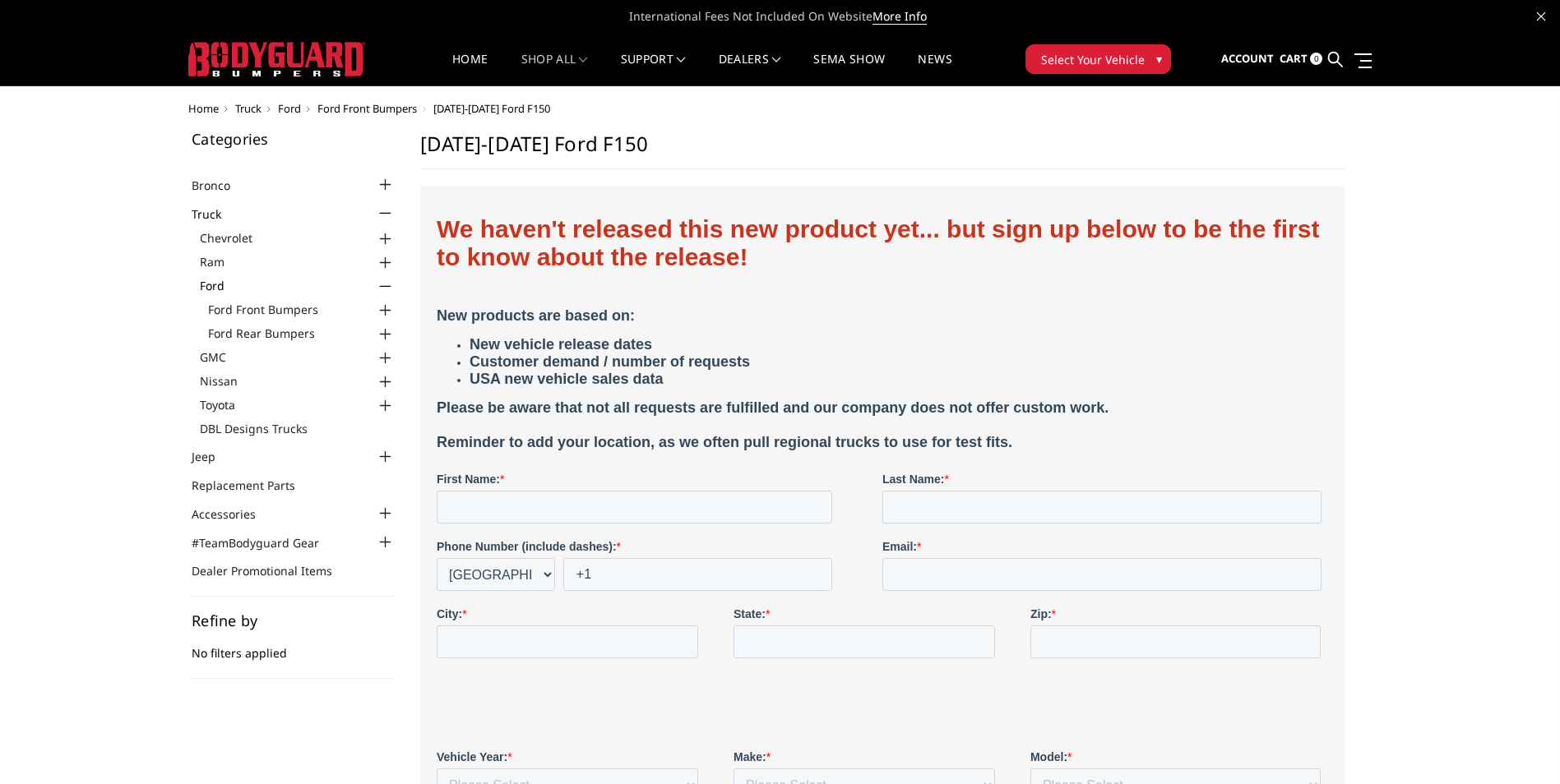
click at [386, 311] on div at bounding box center [386, 311] width 20 height 20
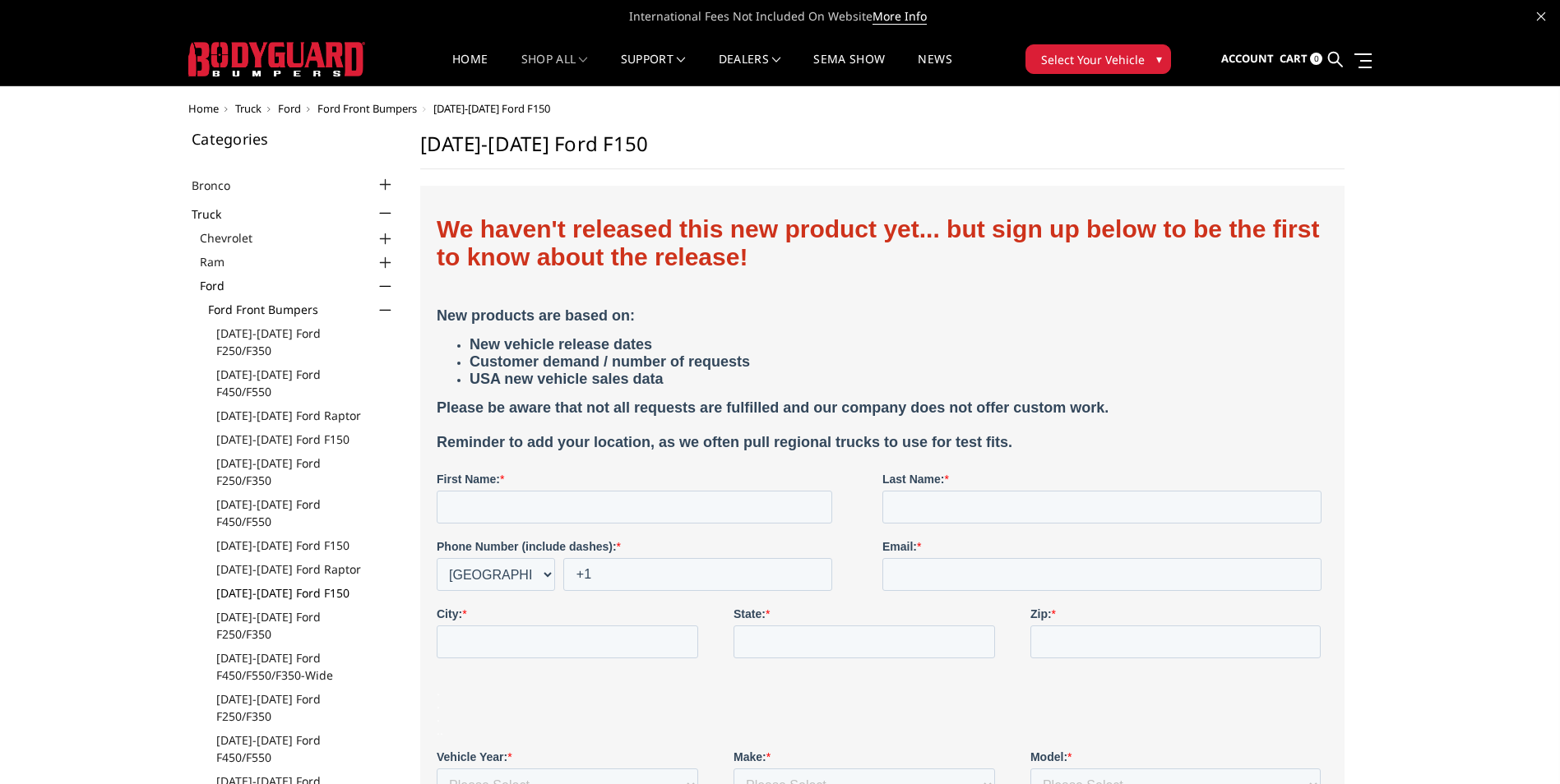
click at [301, 584] on link "[DATE]-[DATE] Ford F150" at bounding box center [305, 592] width 179 height 17
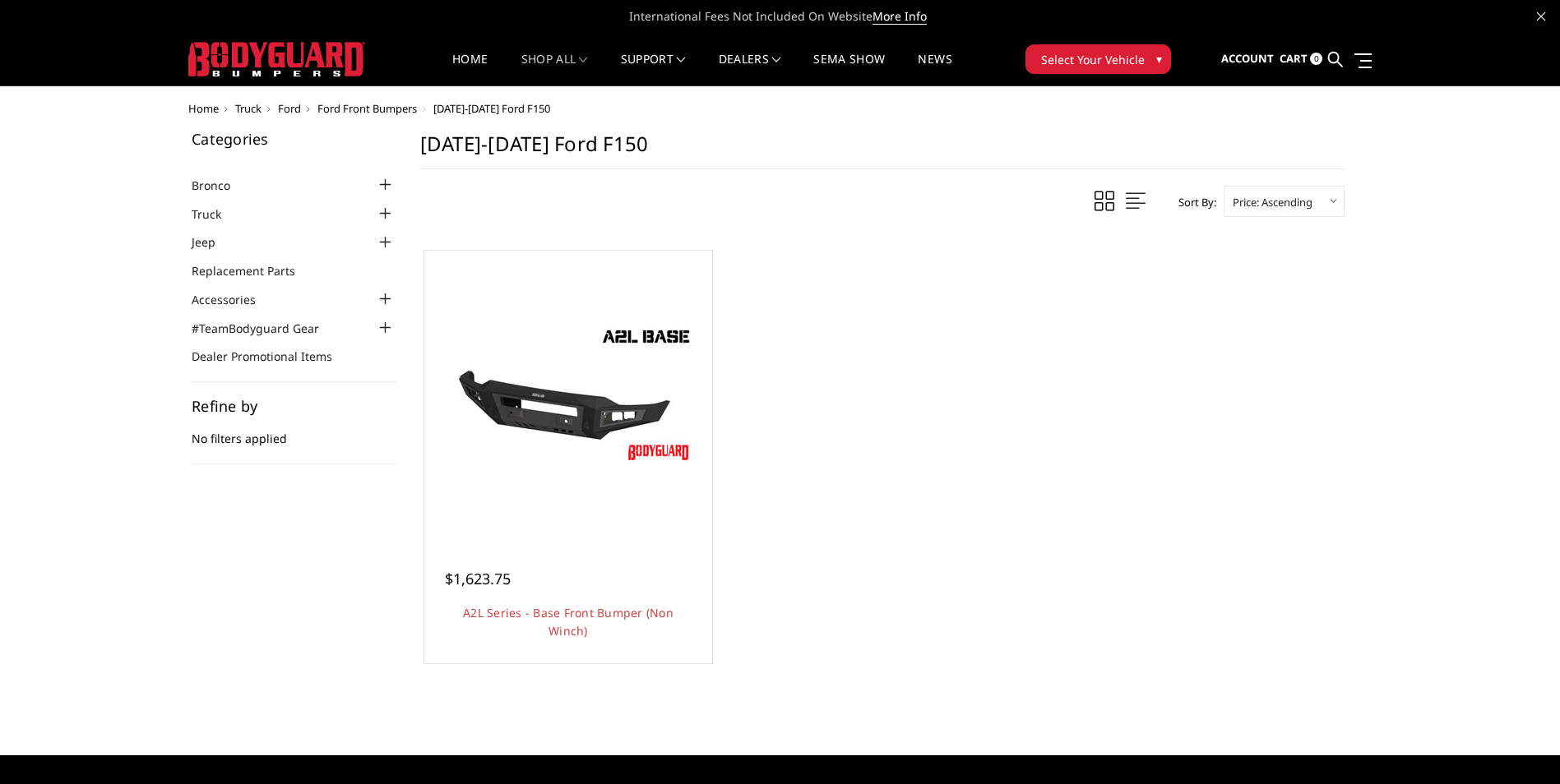
click at [388, 211] on div at bounding box center [386, 214] width 20 height 20
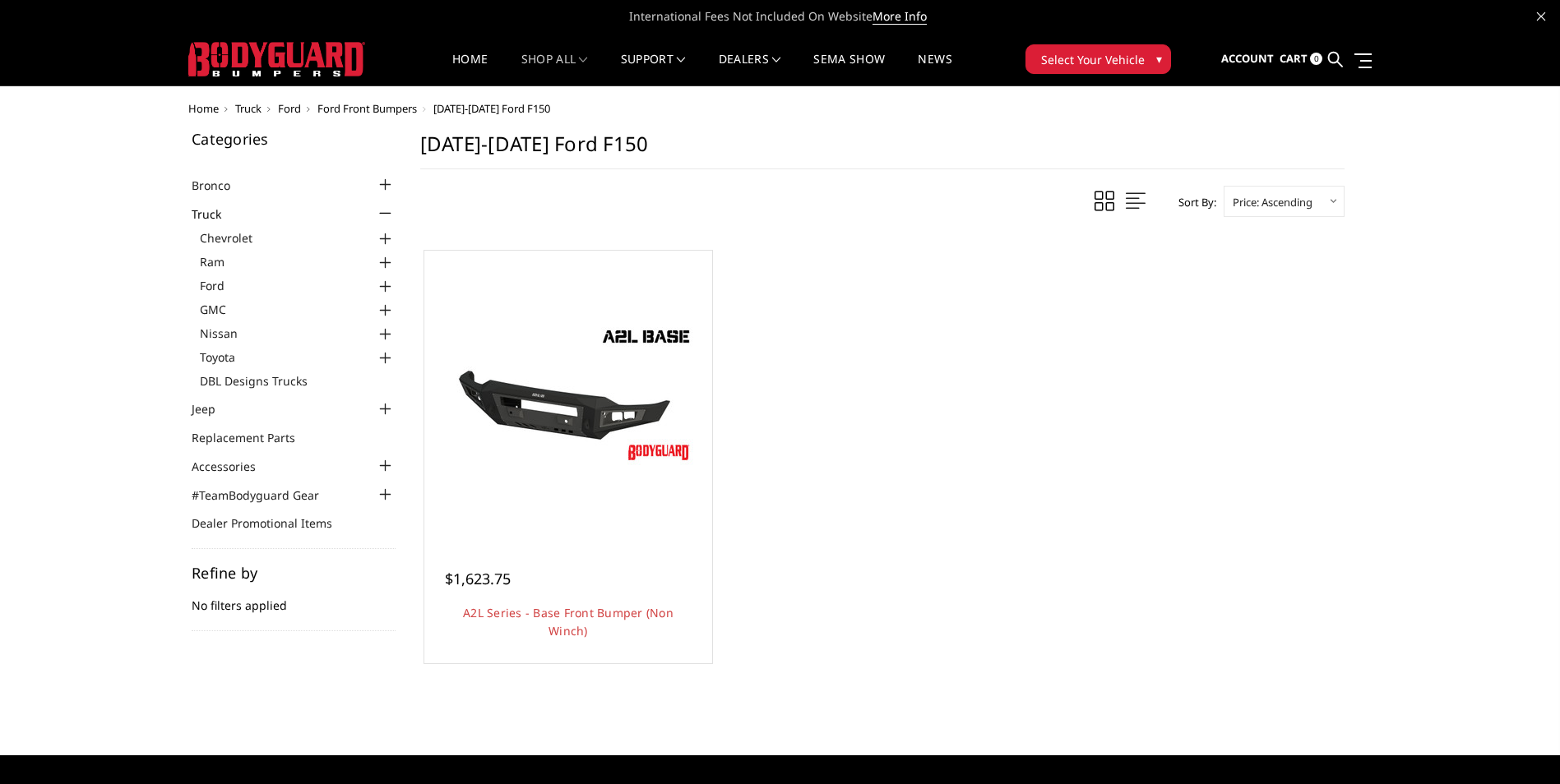
click at [382, 287] on div at bounding box center [386, 287] width 20 height 20
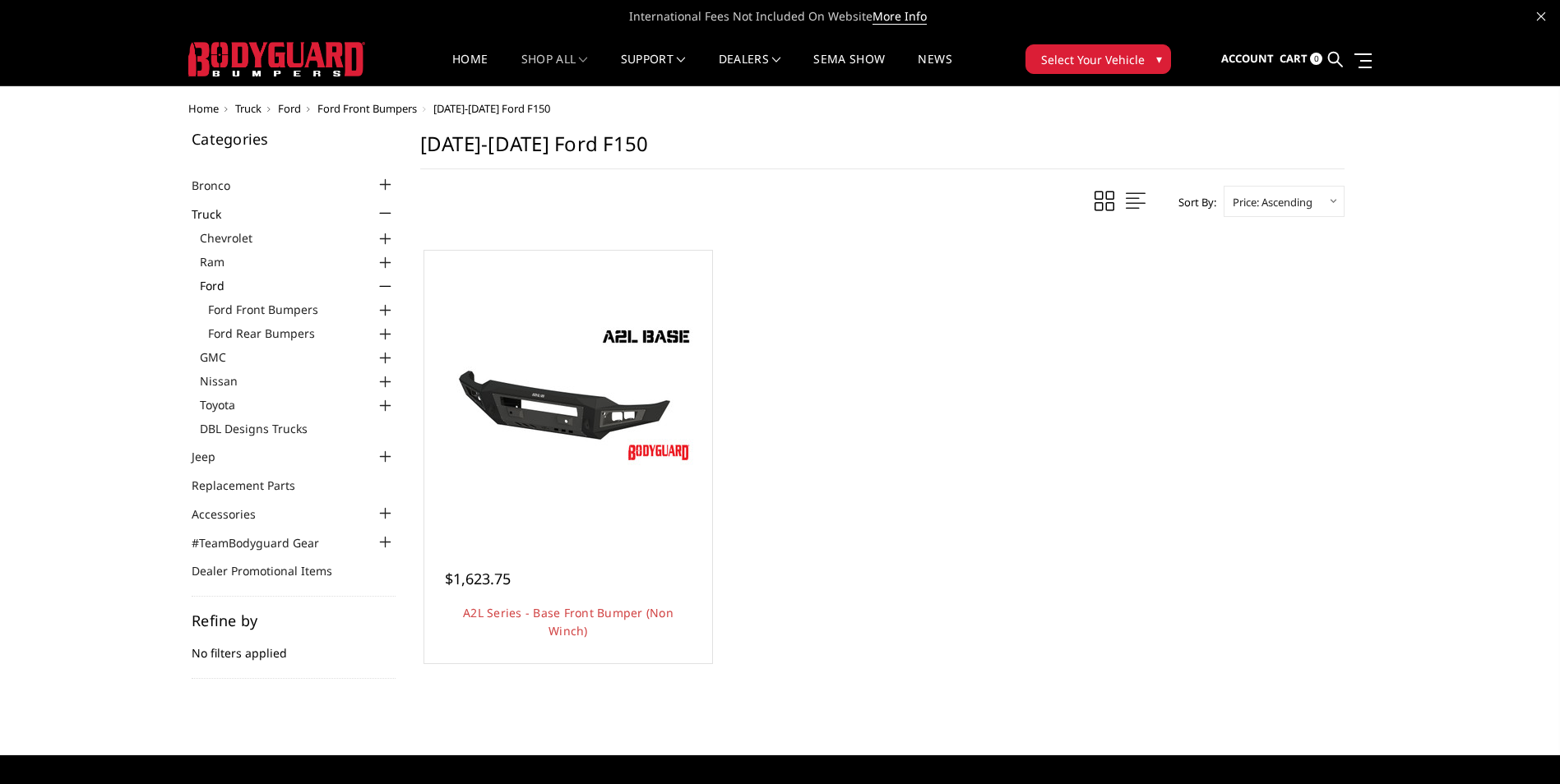
click at [387, 334] on div at bounding box center [386, 334] width 20 height 20
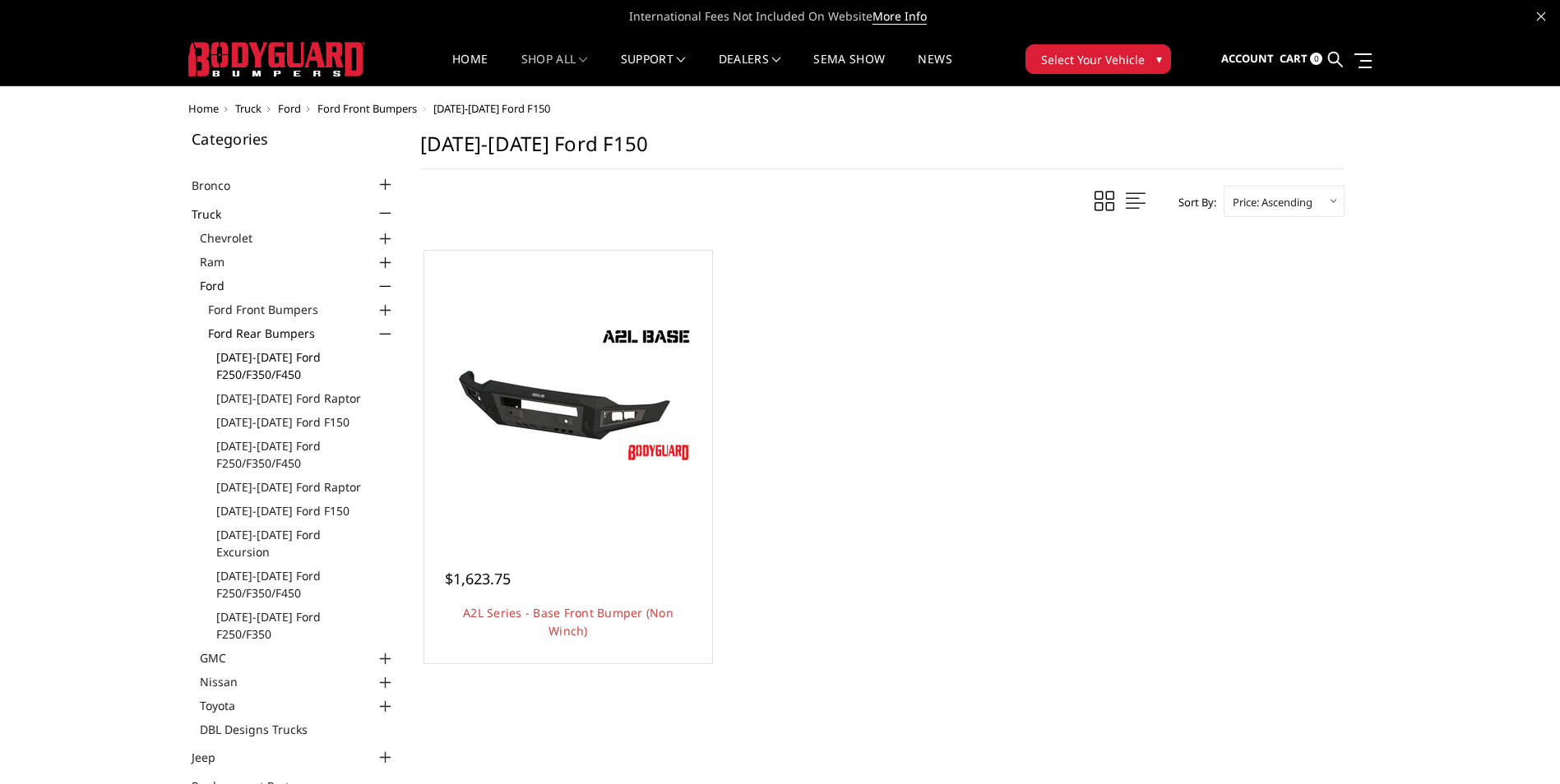
click at [295, 360] on link "[DATE]-[DATE] Ford F250/F350/F450" at bounding box center [305, 366] width 179 height 34
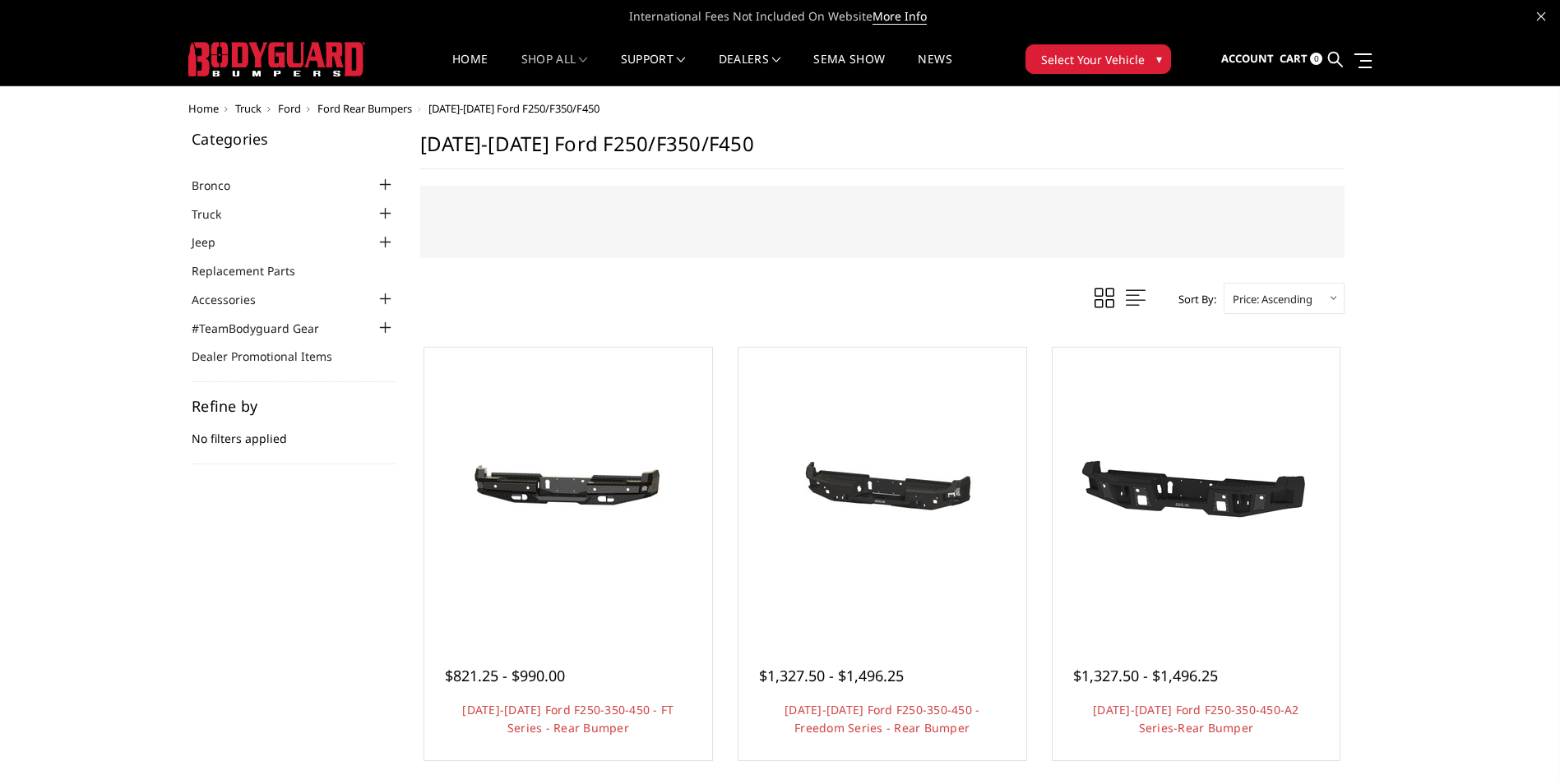
scroll to position [82, 0]
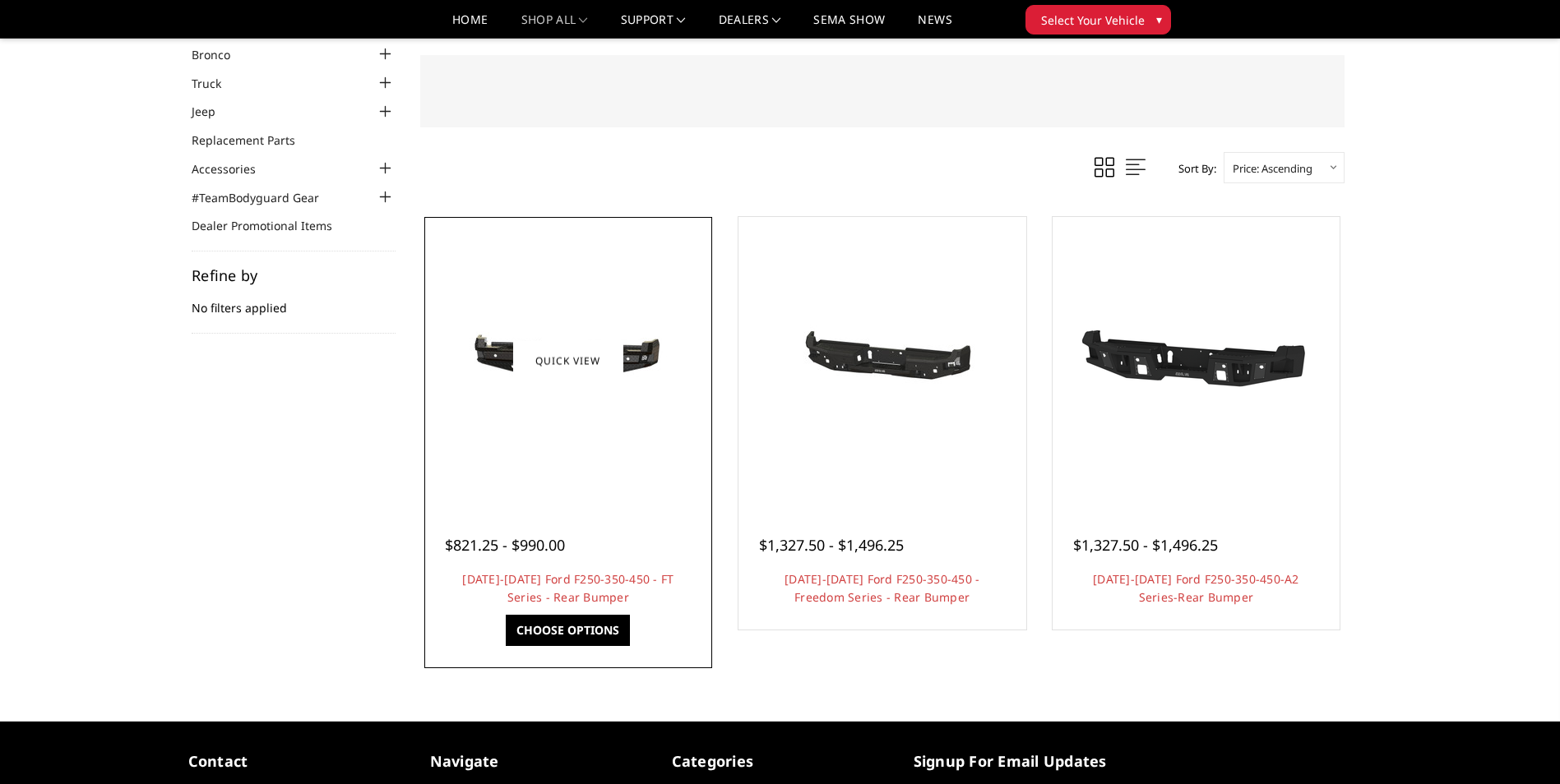
click at [551, 633] on link "Choose Options" at bounding box center [568, 630] width 124 height 31
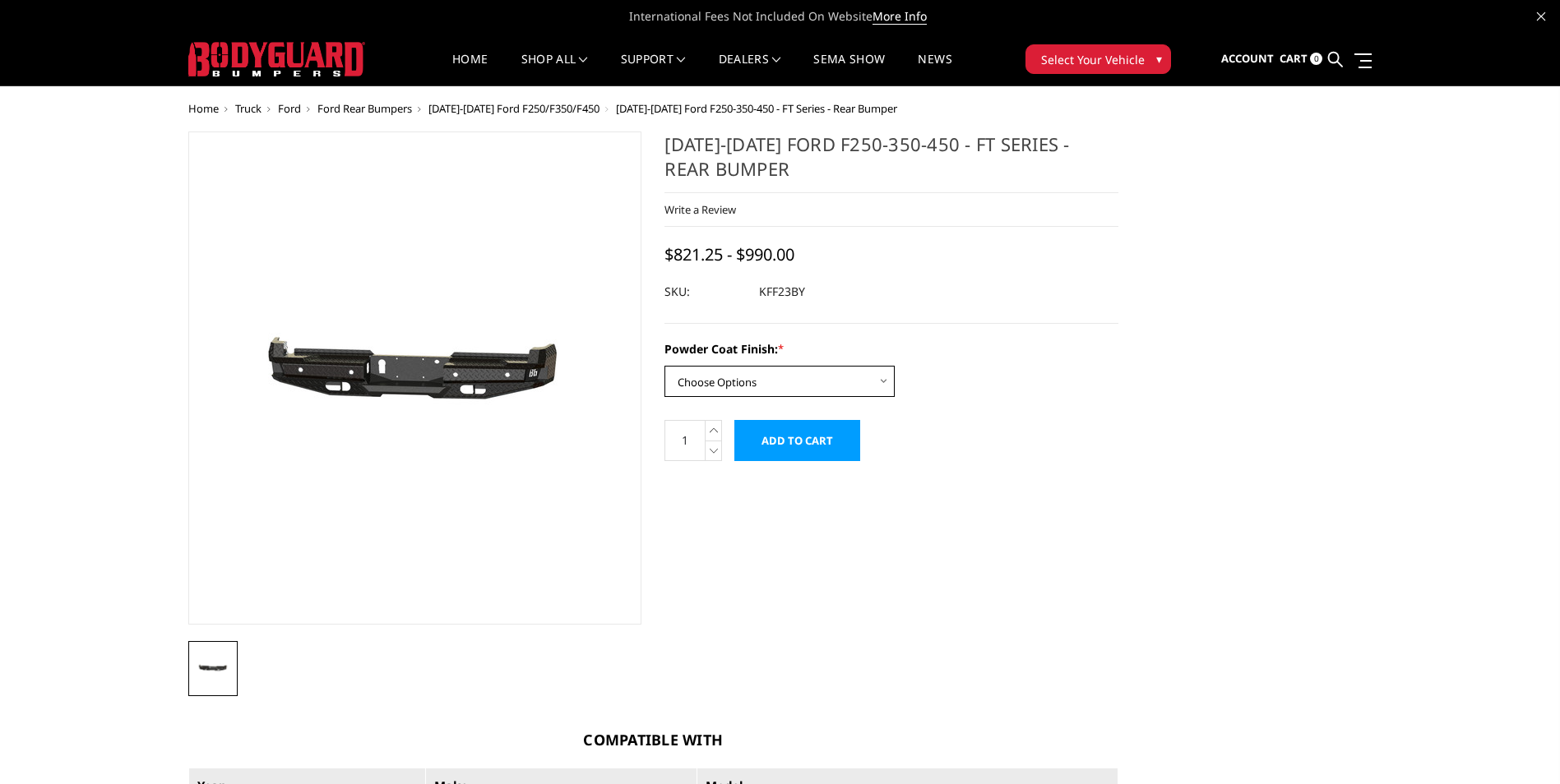
click at [882, 381] on select "Choose Options Bare Metal Gloss Black Powder Coat Textured Black Powder Coat" at bounding box center [780, 381] width 230 height 31
select select "3421"
click at [665, 366] on select "Choose Options Bare Metal Gloss Black Powder Coat Textured Black Powder Coat" at bounding box center [780, 381] width 230 height 31
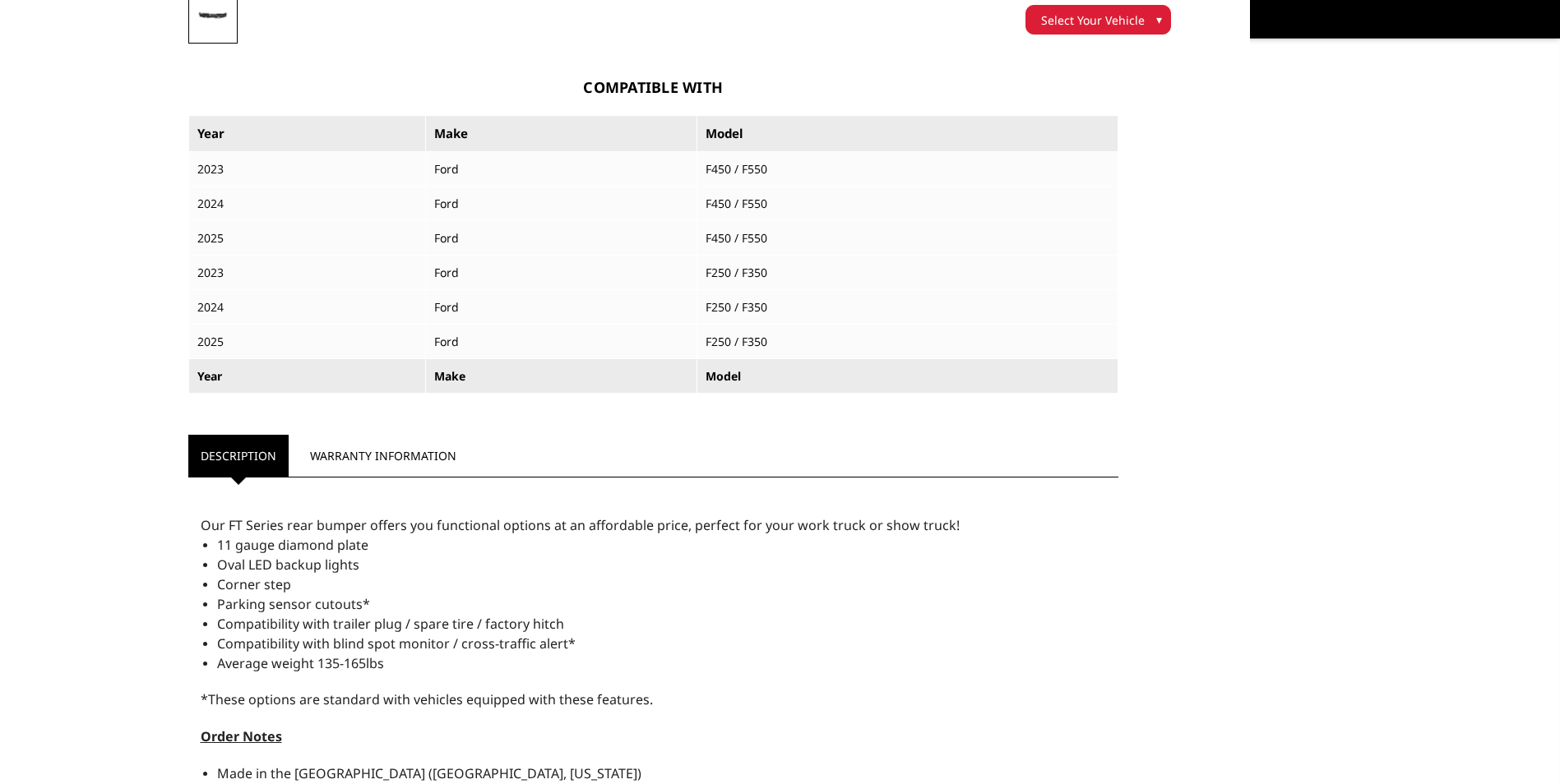
scroll to position [575, 0]
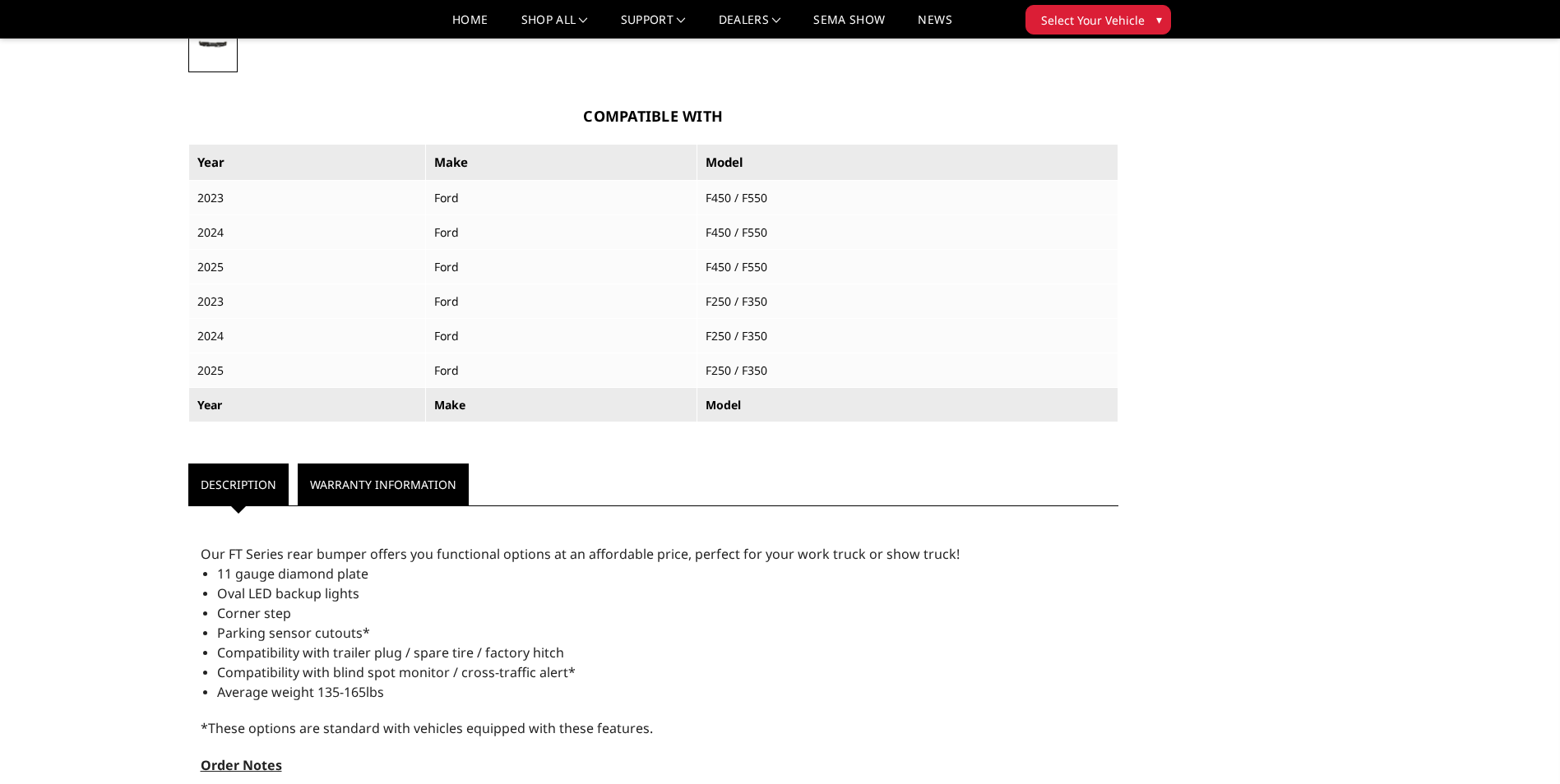
click at [433, 486] on link "Warranty Information" at bounding box center [383, 485] width 171 height 42
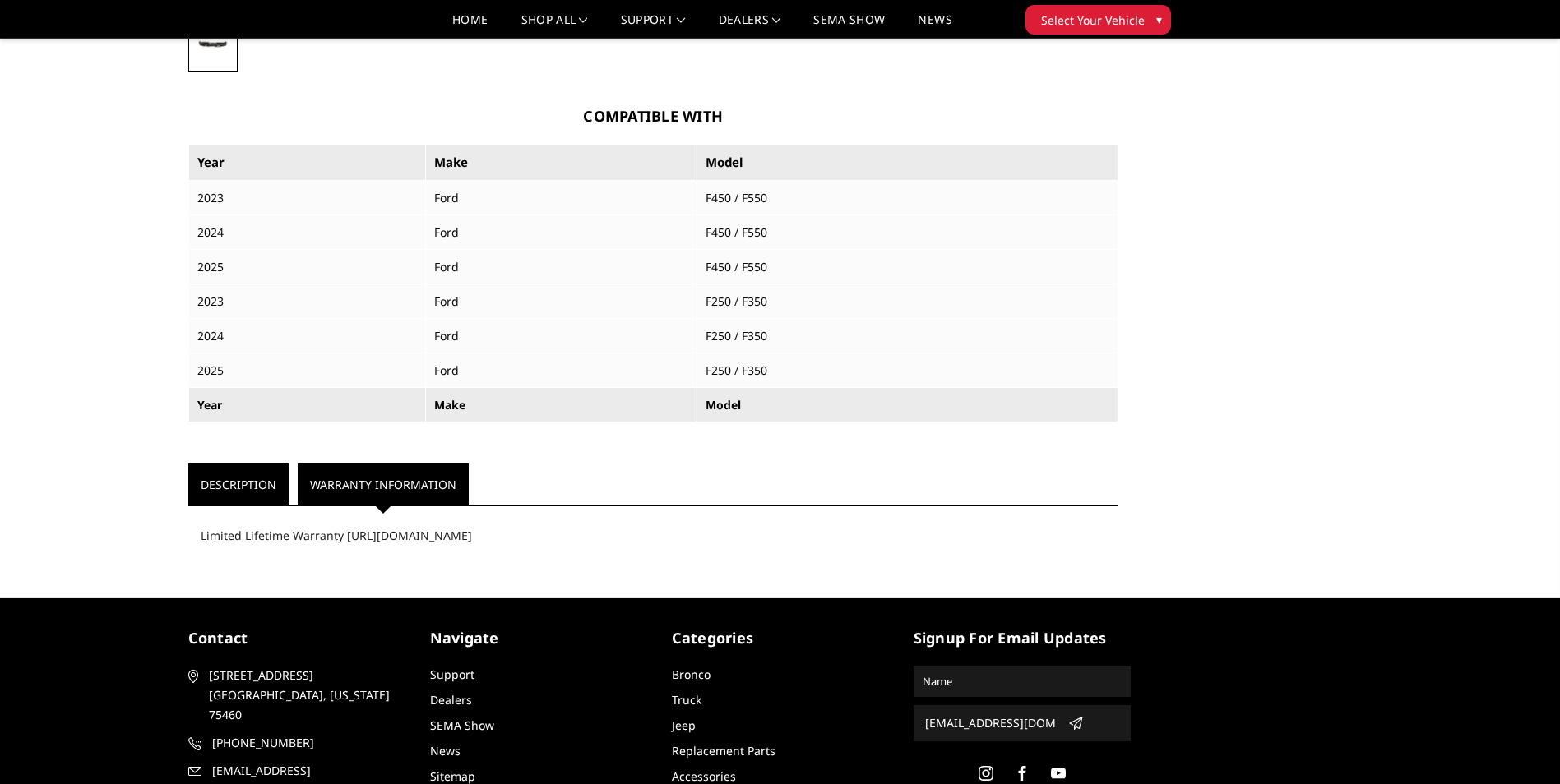
click at [246, 483] on link "Description" at bounding box center [238, 485] width 101 height 42
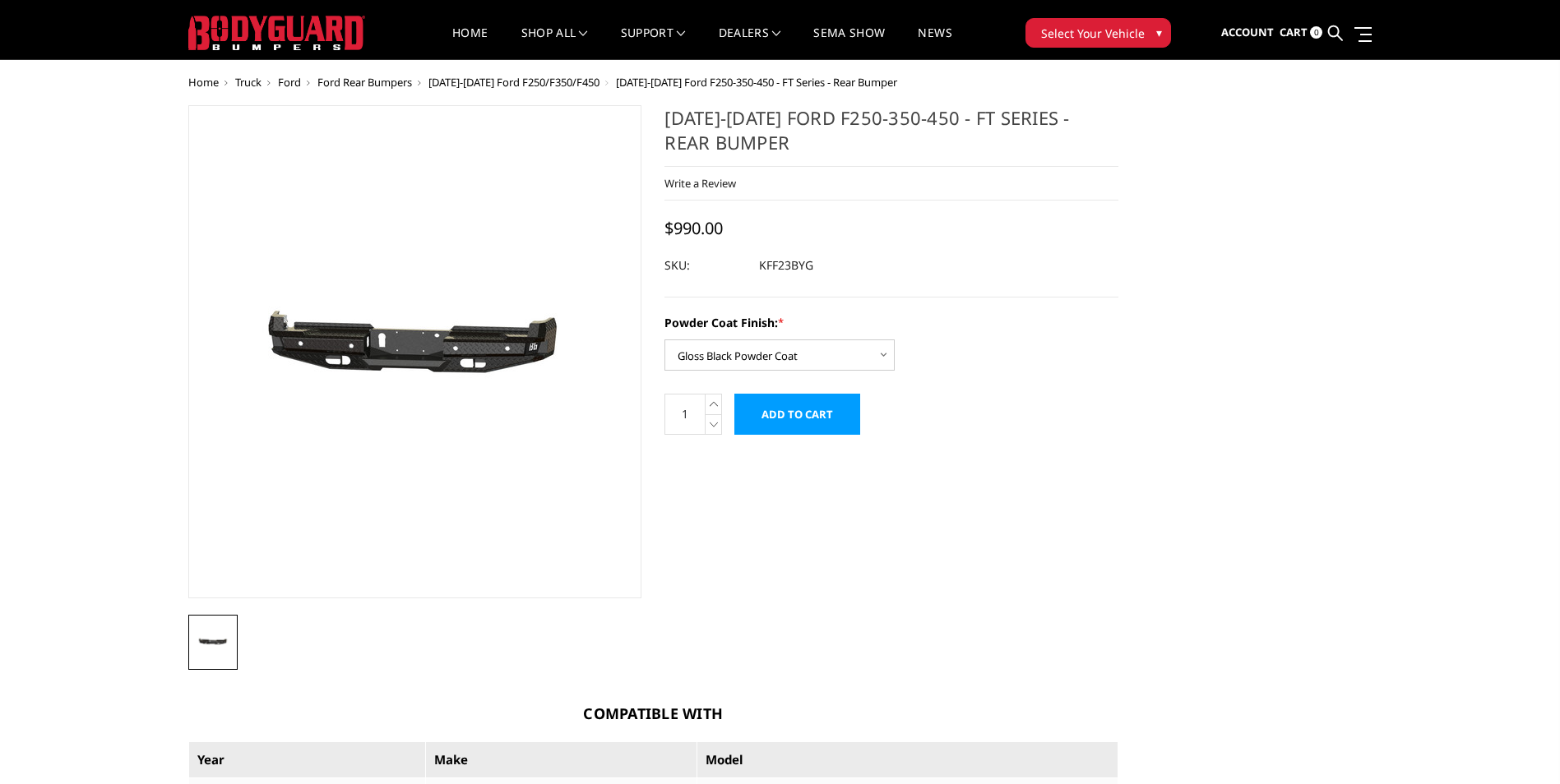
scroll to position [0, 0]
